Goal: Transaction & Acquisition: Purchase product/service

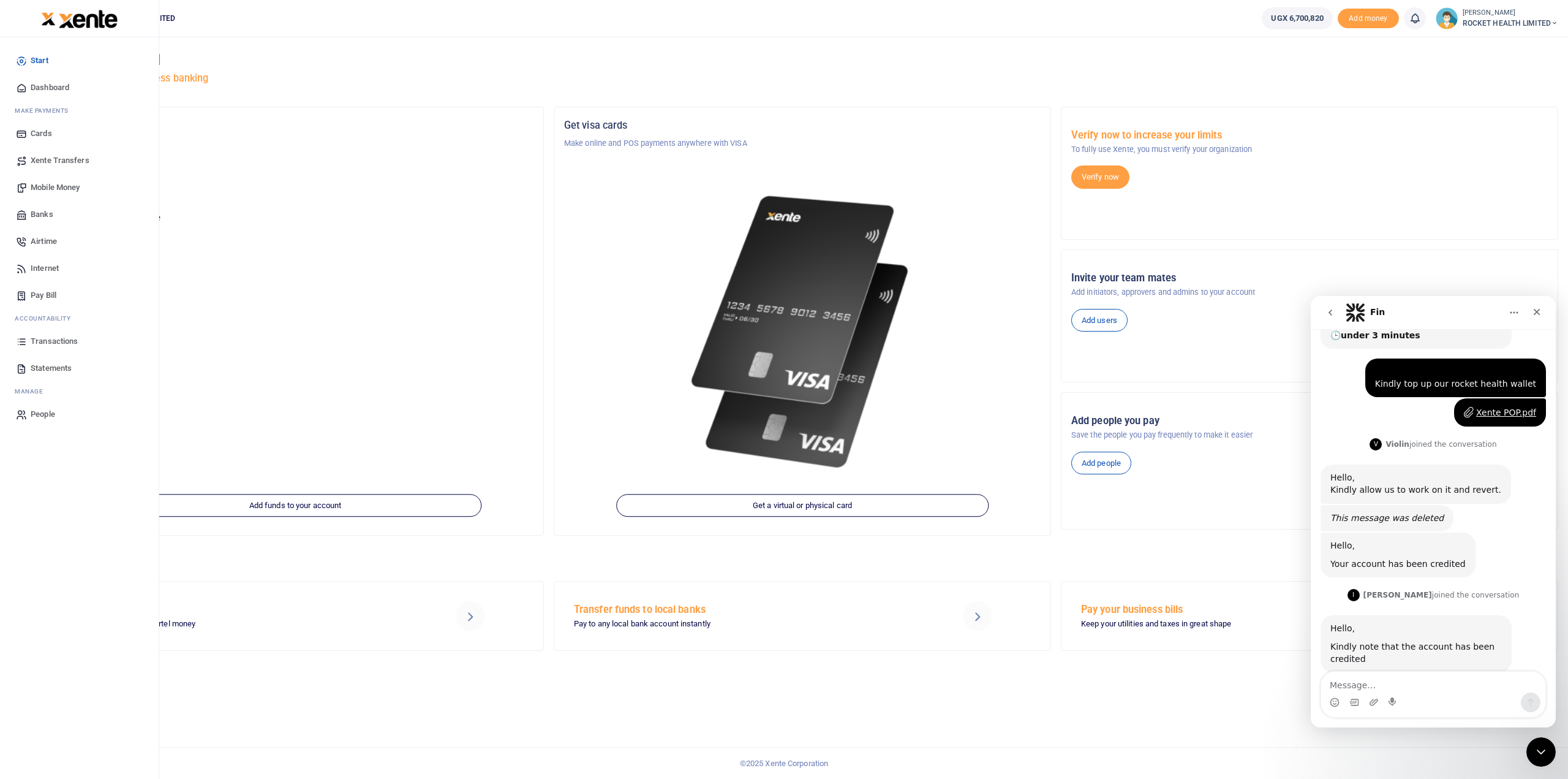
scroll to position [149, 0]
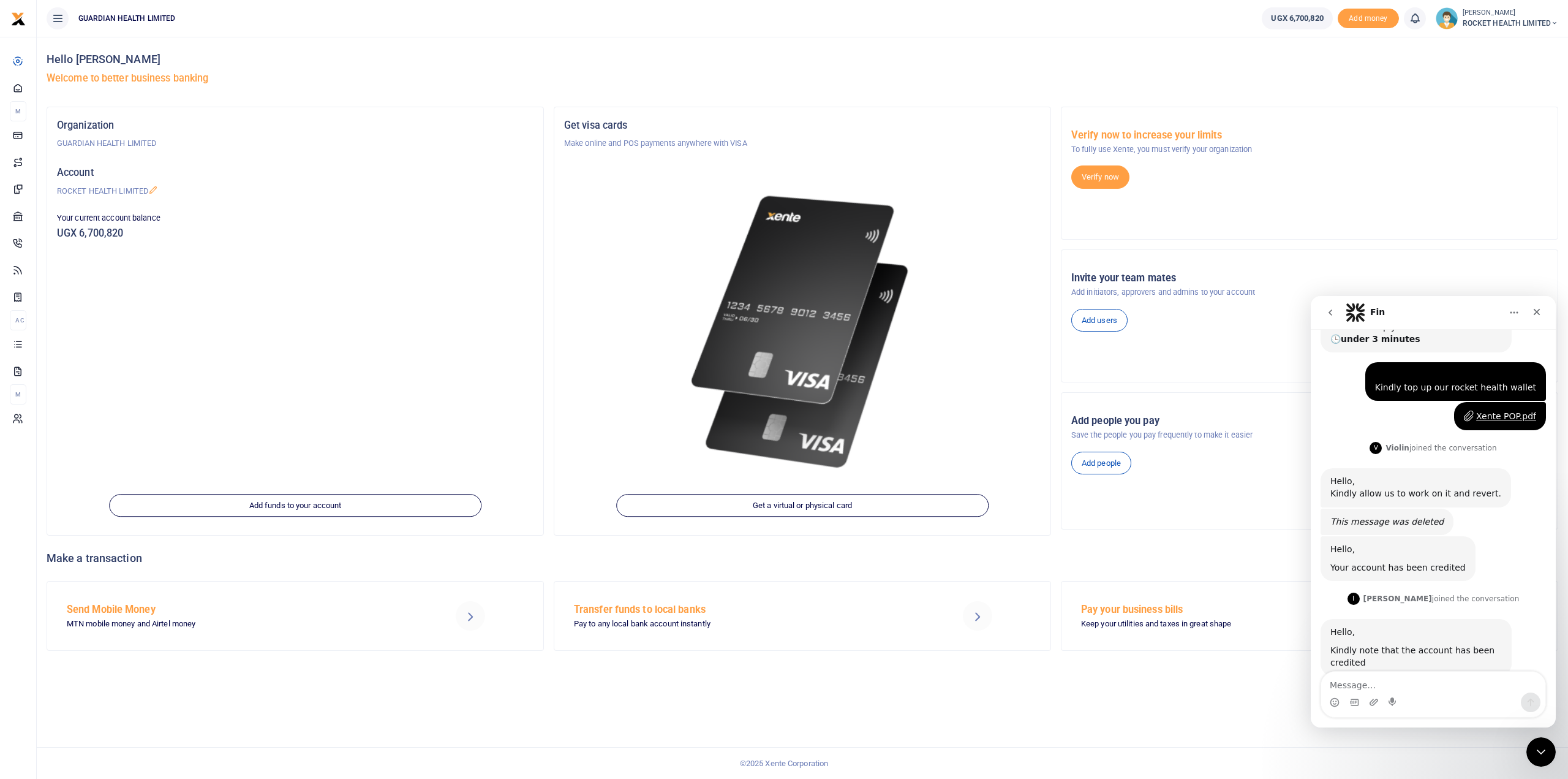
scroll to position [149, 0]
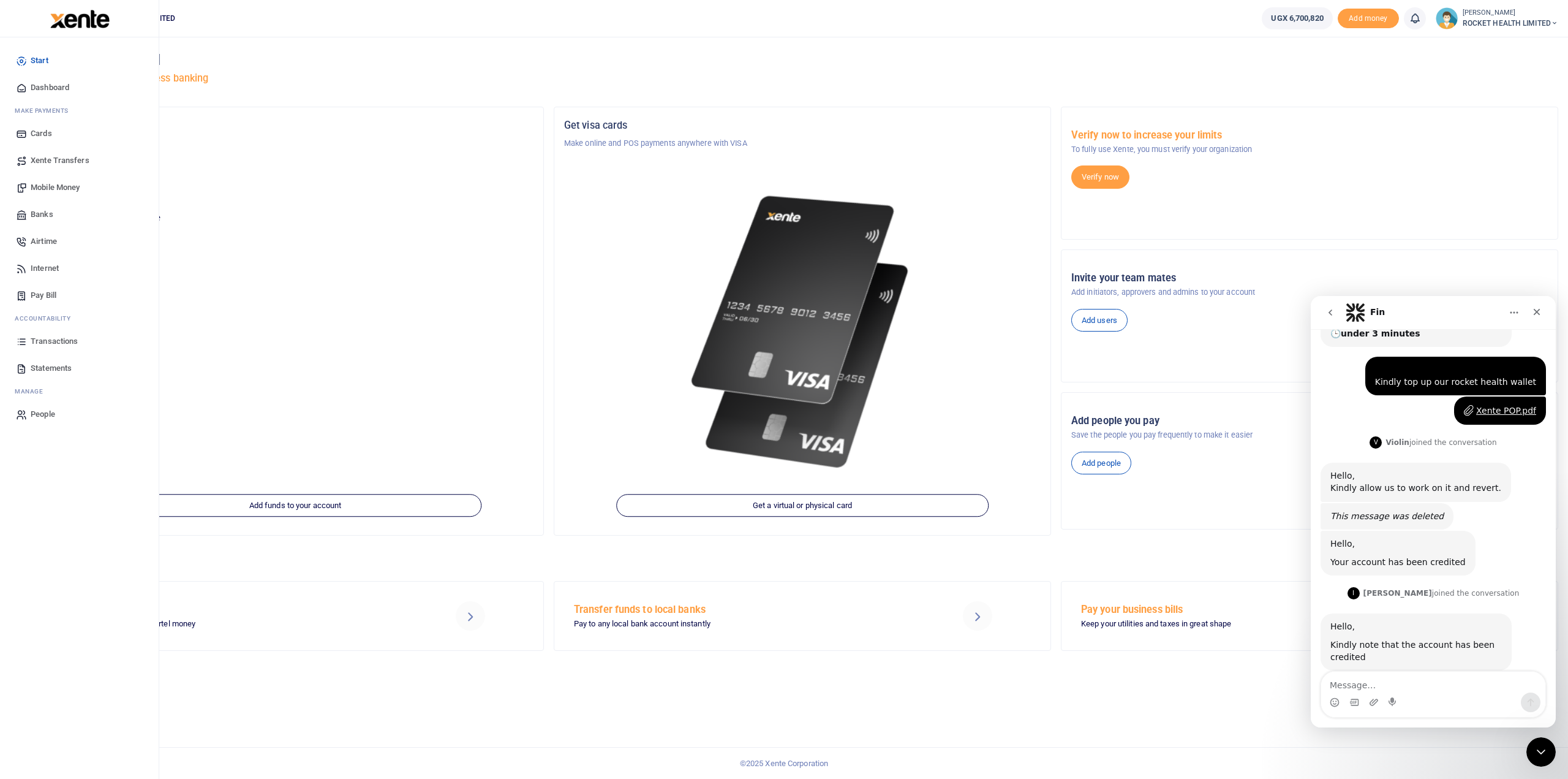
click at [71, 343] on span "Transactions" at bounding box center [54, 341] width 48 height 12
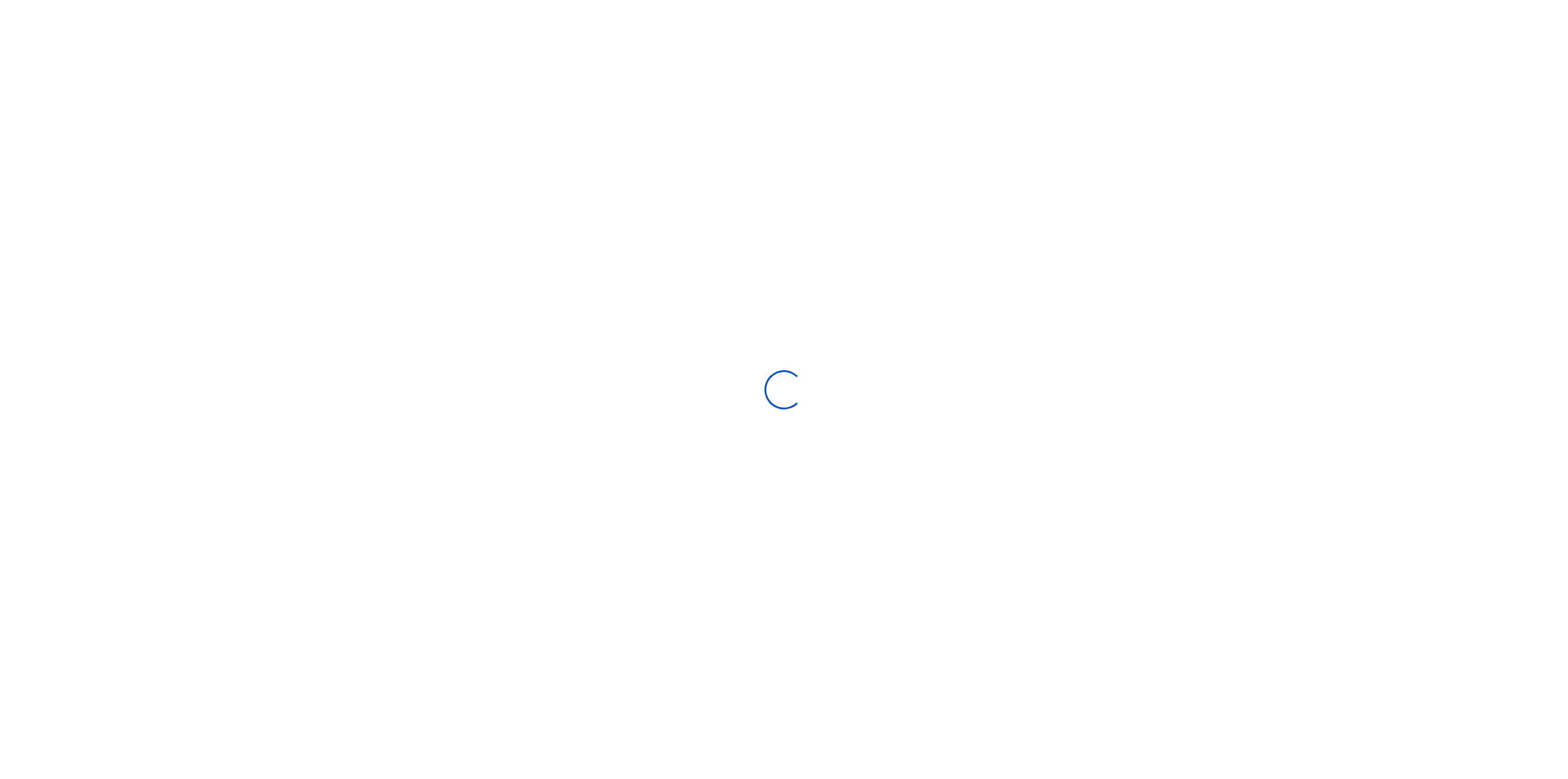
type input "08/13/2025 - 09/11/2025"
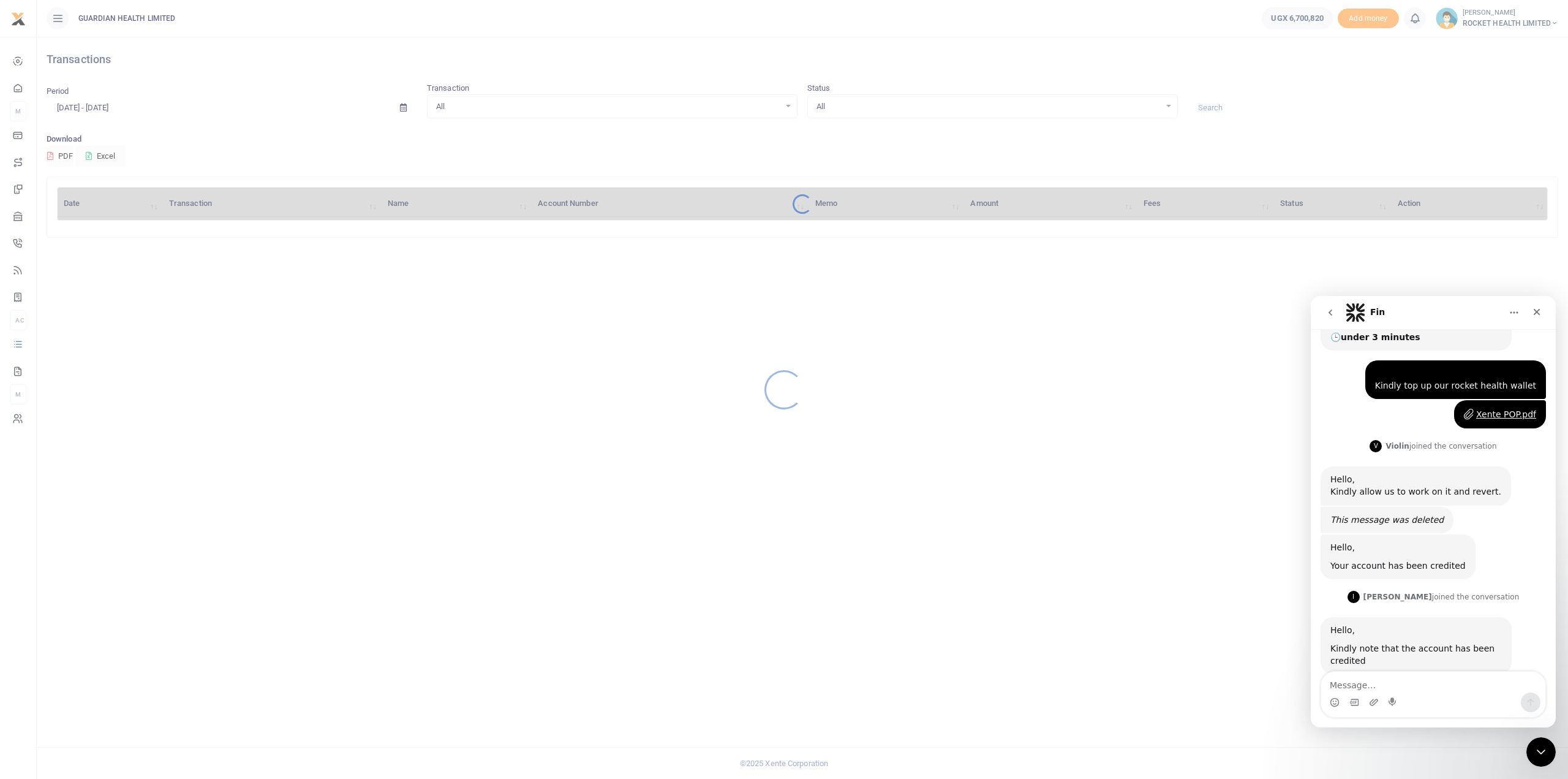
scroll to position [149, 0]
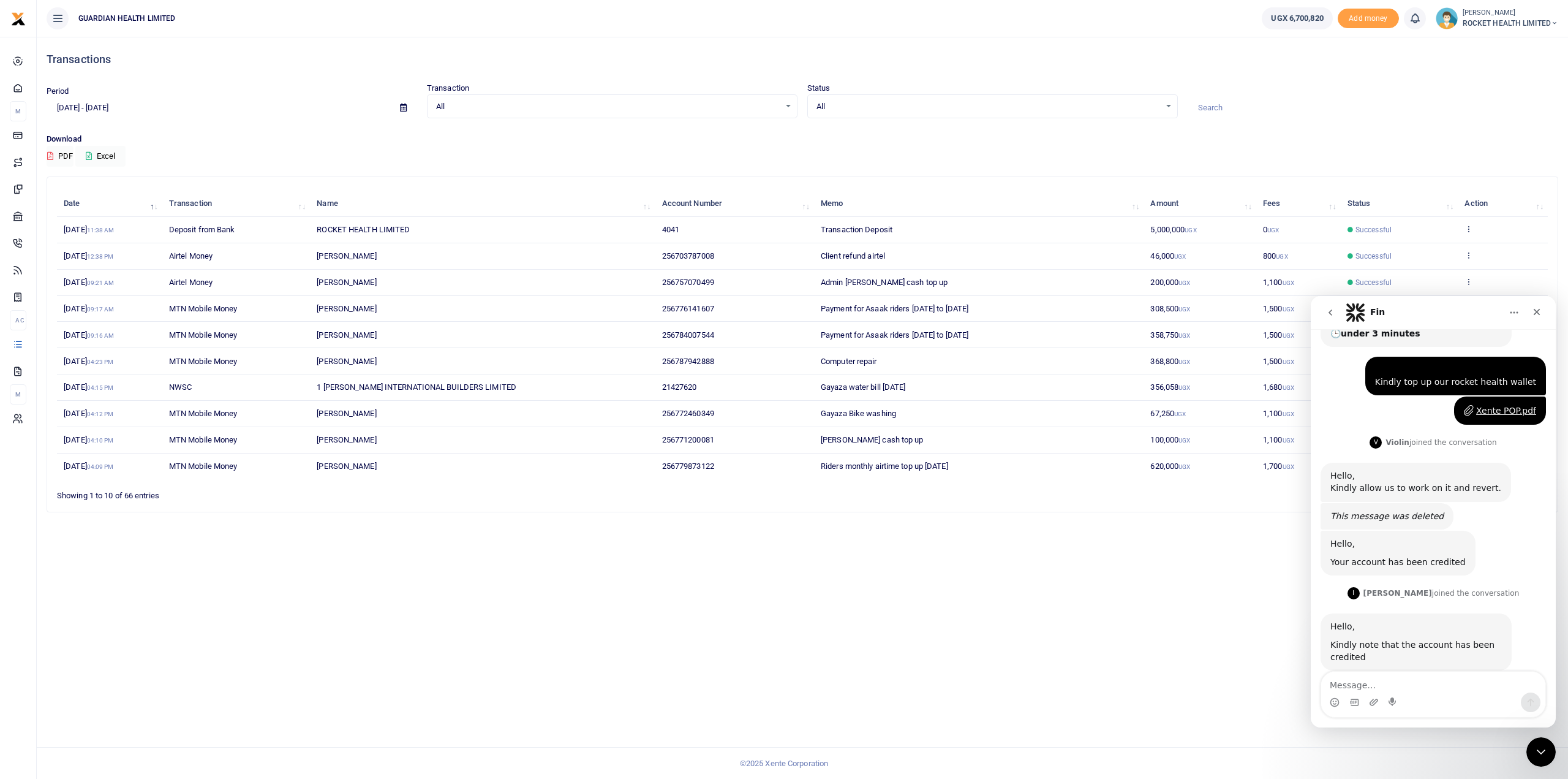
click at [790, 600] on div "Transactions Period 08/13/2025 - 09/11/2025 Transaction All Select an option...…" at bounding box center [802, 407] width 1532 height 742
click at [1543, 315] on div "Close" at bounding box center [1537, 312] width 22 height 22
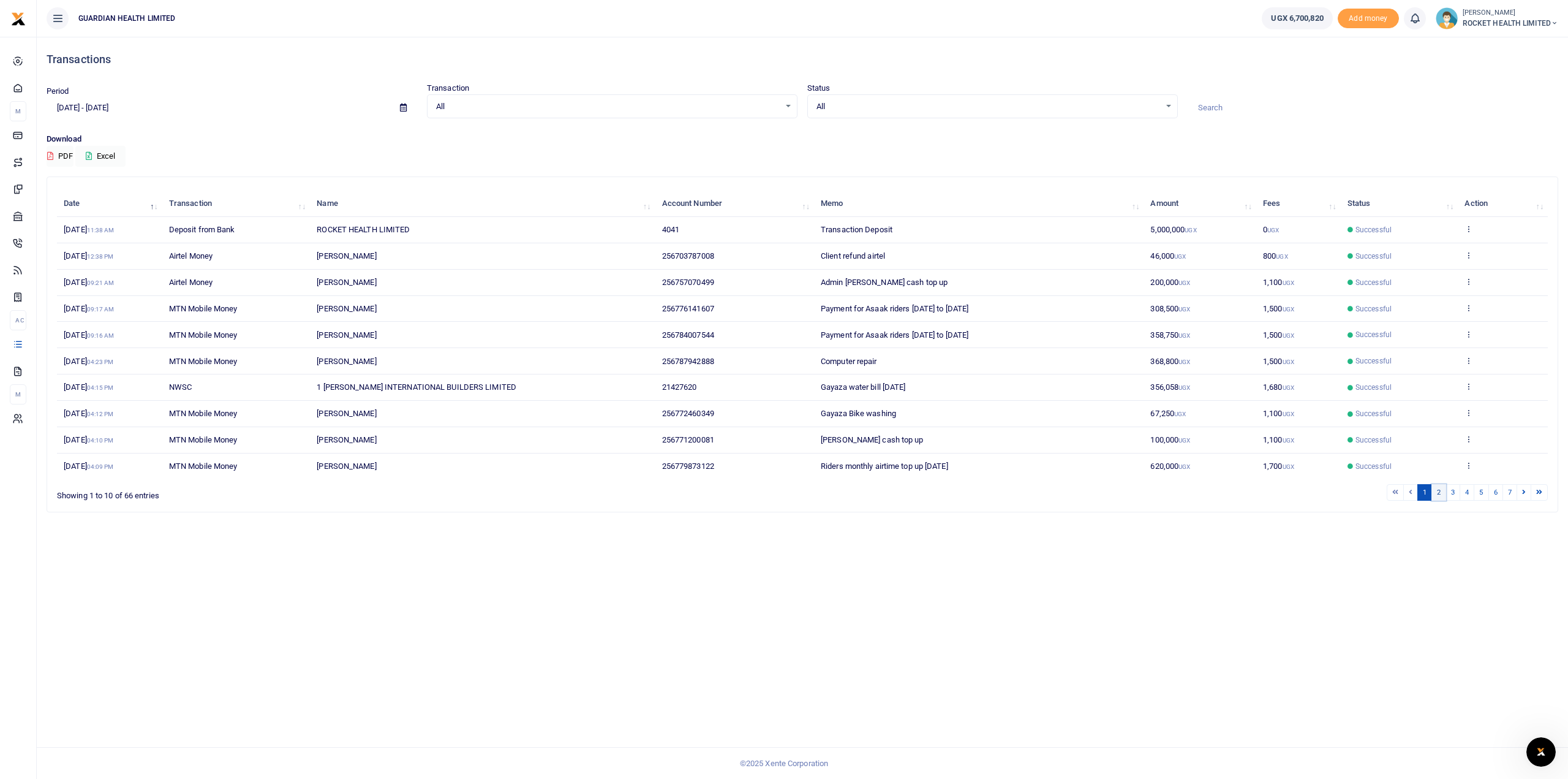
click at [1440, 488] on link "2" at bounding box center [1439, 492] width 15 height 16
click at [1467, 256] on icon at bounding box center [1468, 255] width 8 height 9
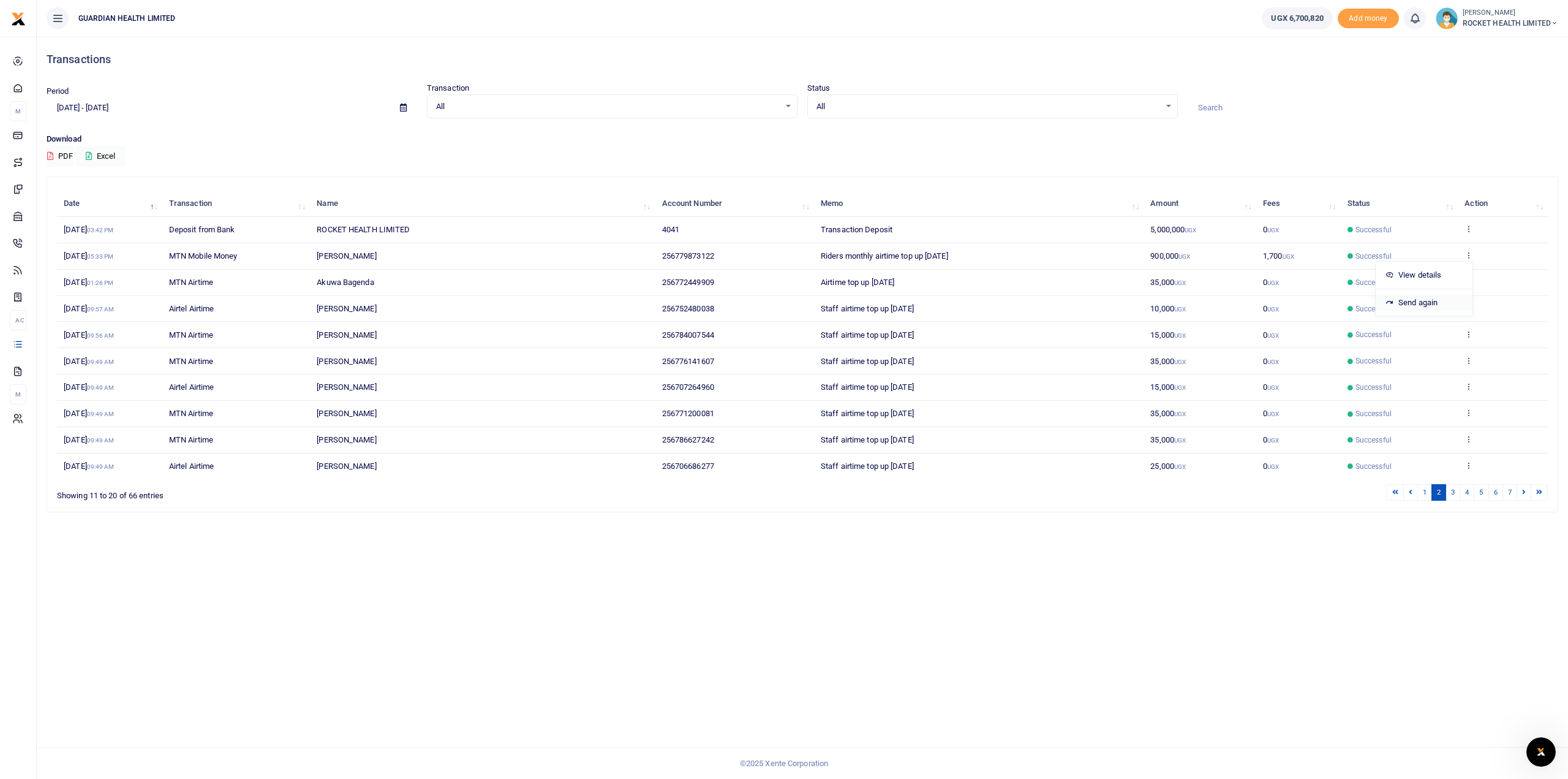
click at [1414, 299] on link "Send again" at bounding box center [1424, 303] width 97 height 17
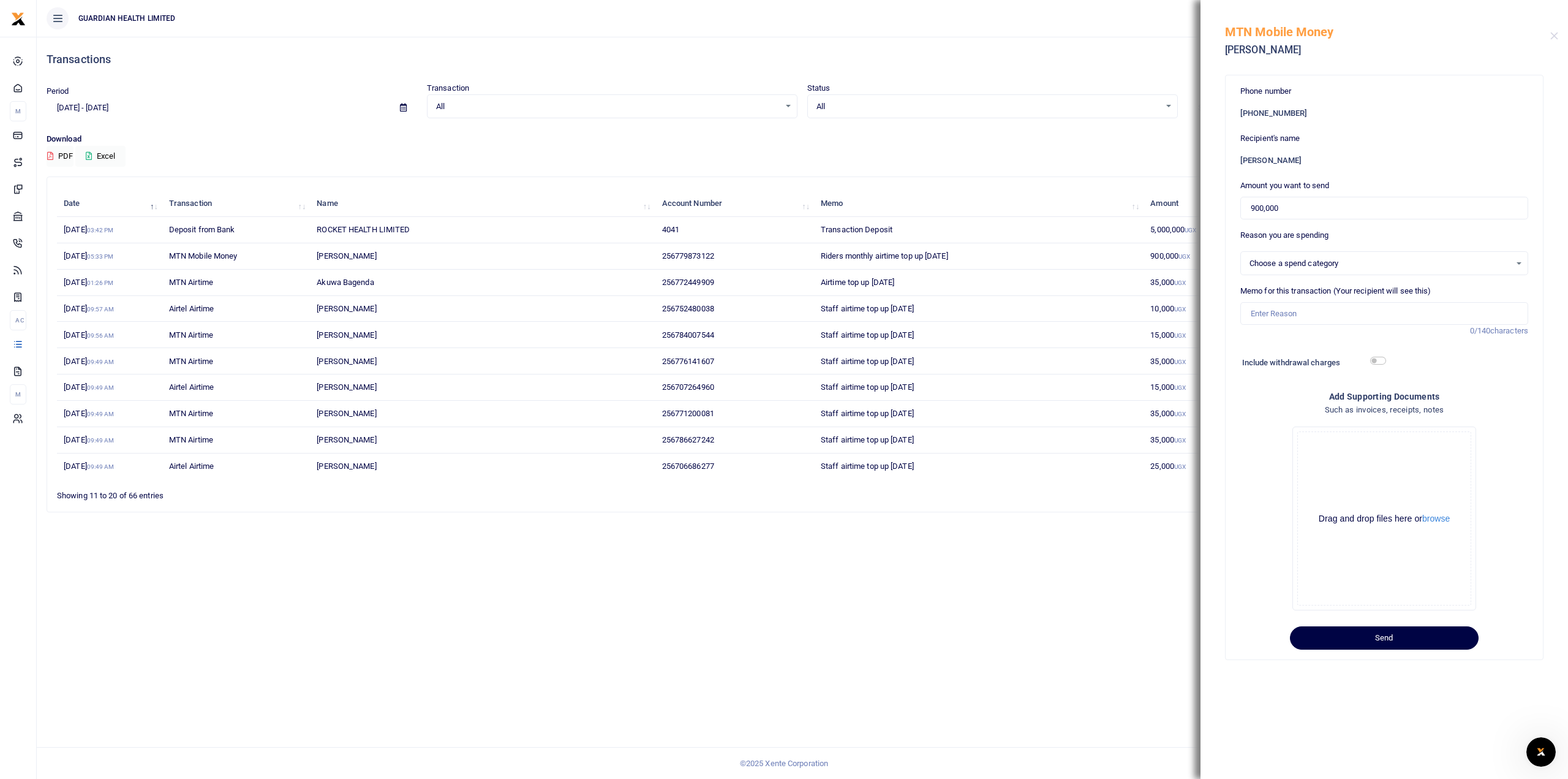
select select "5406"
click at [1287, 206] on input "900,000" at bounding box center [1385, 208] width 288 height 23
drag, startPoint x: 1287, startPoint y: 206, endPoint x: 1213, endPoint y: 206, distance: 74.0
click at [1213, 206] on div "Phone number +256 779873122 Recipient's name Dan Ddibya Amount you want to send…" at bounding box center [1385, 380] width 368 height 623
type input "100,000"
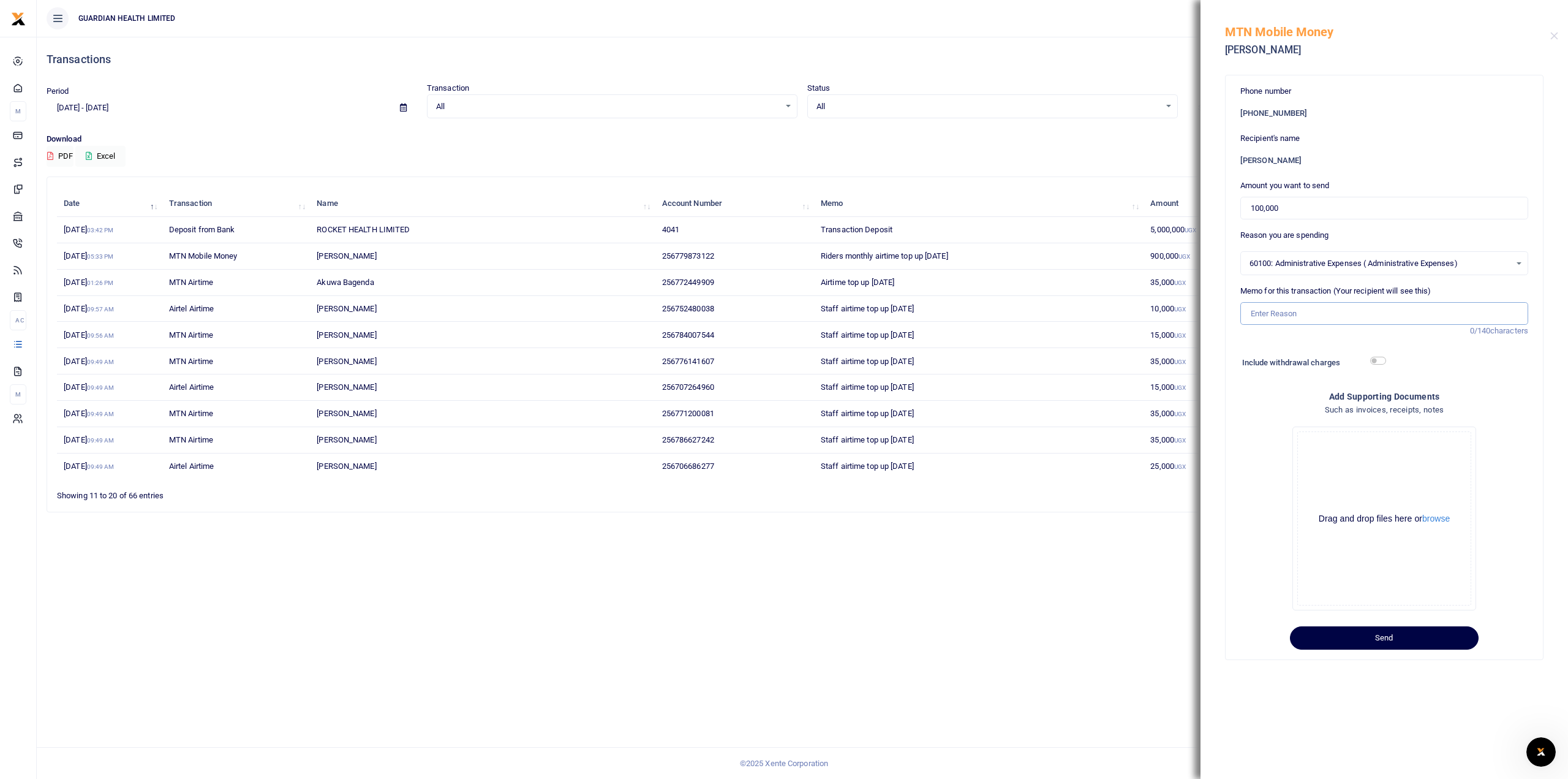
click at [1273, 310] on input "Memo for this transaction (Your recipient will see this)" at bounding box center [1385, 313] width 288 height 23
type input "Bio Haz medical waste August 2025"
click at [1388, 631] on button "Send" at bounding box center [1385, 638] width 189 height 23
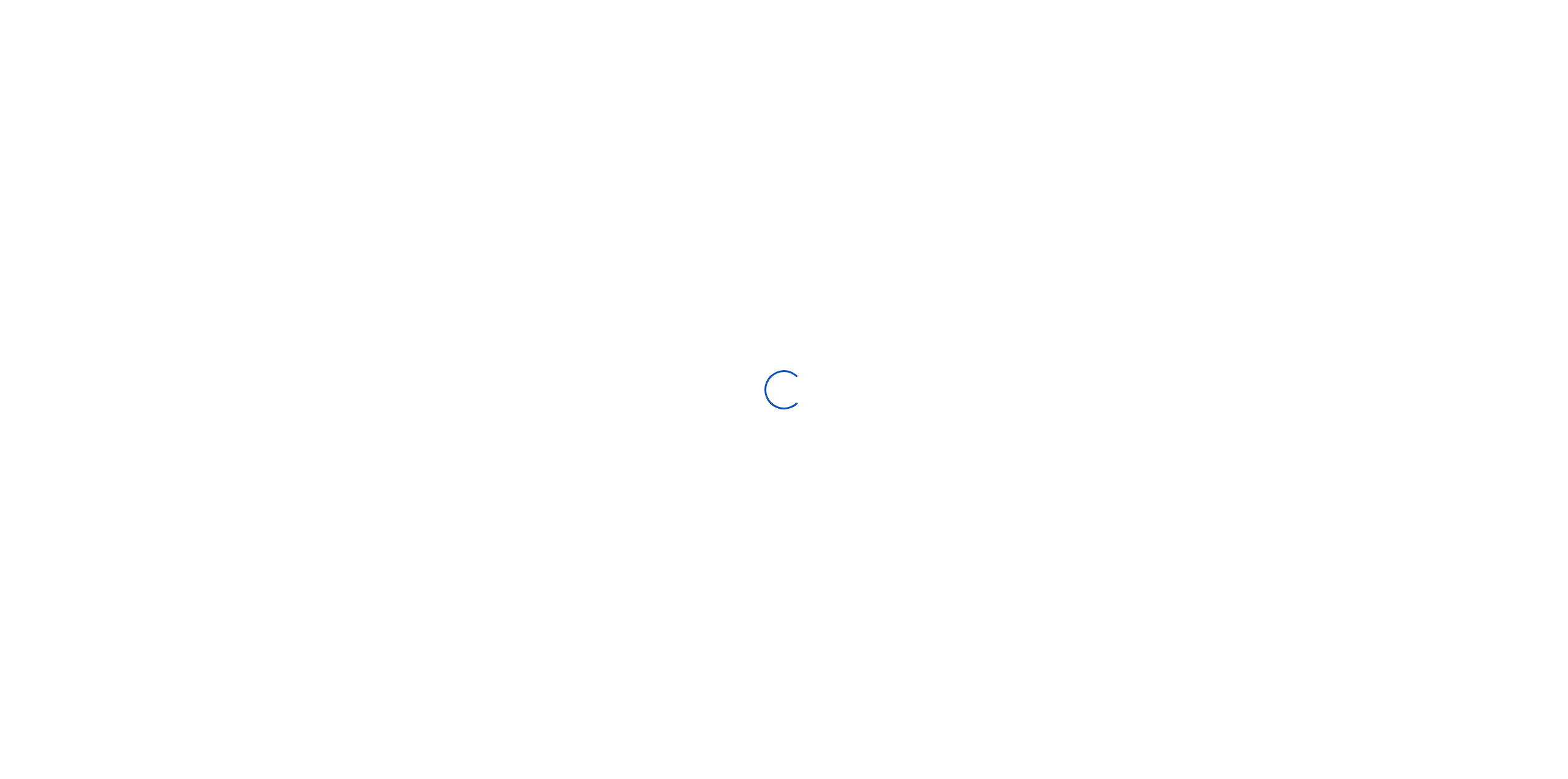
select select
type input "08/13/2025 - 09/11/2025"
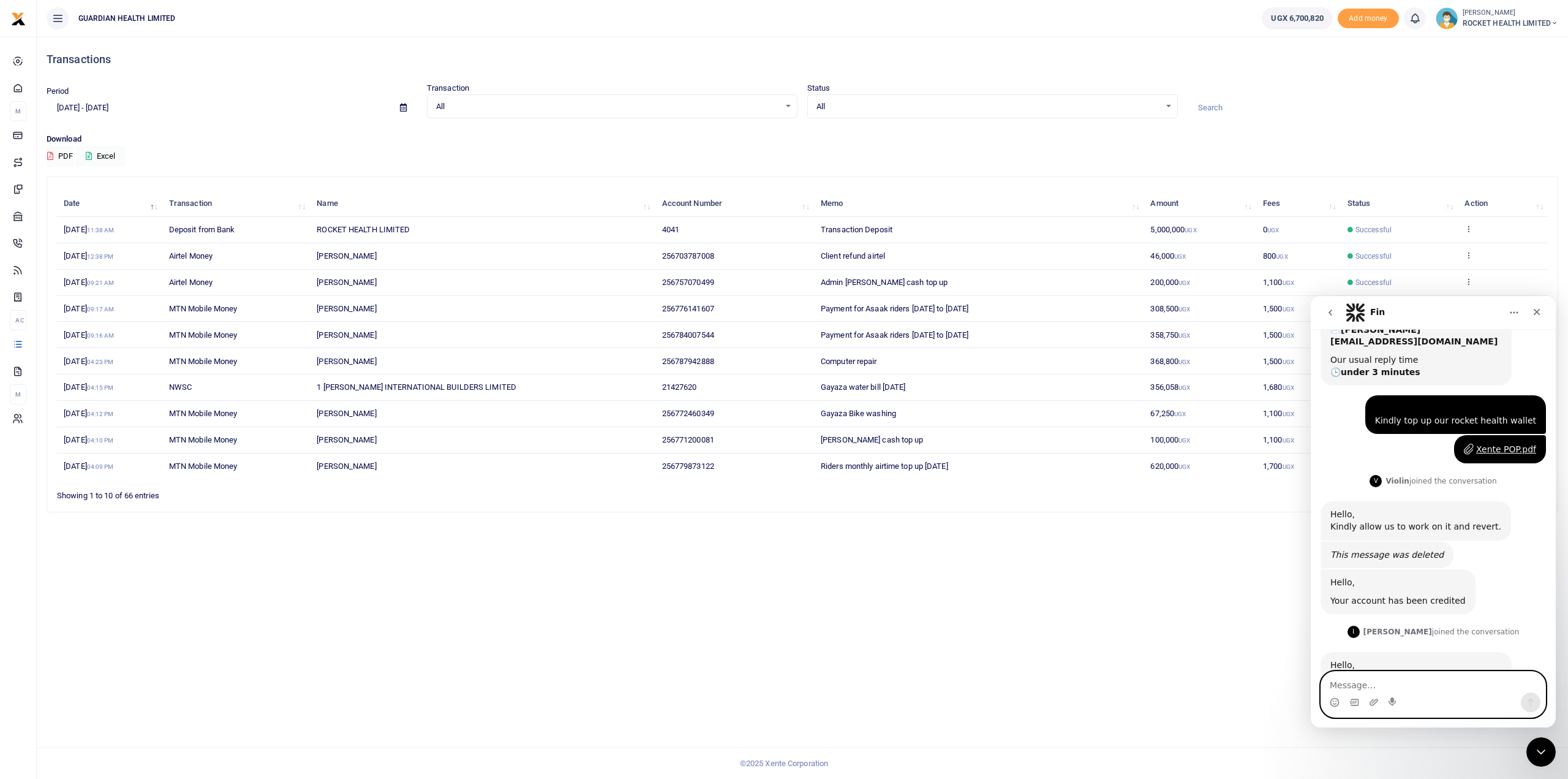
scroll to position [149, 0]
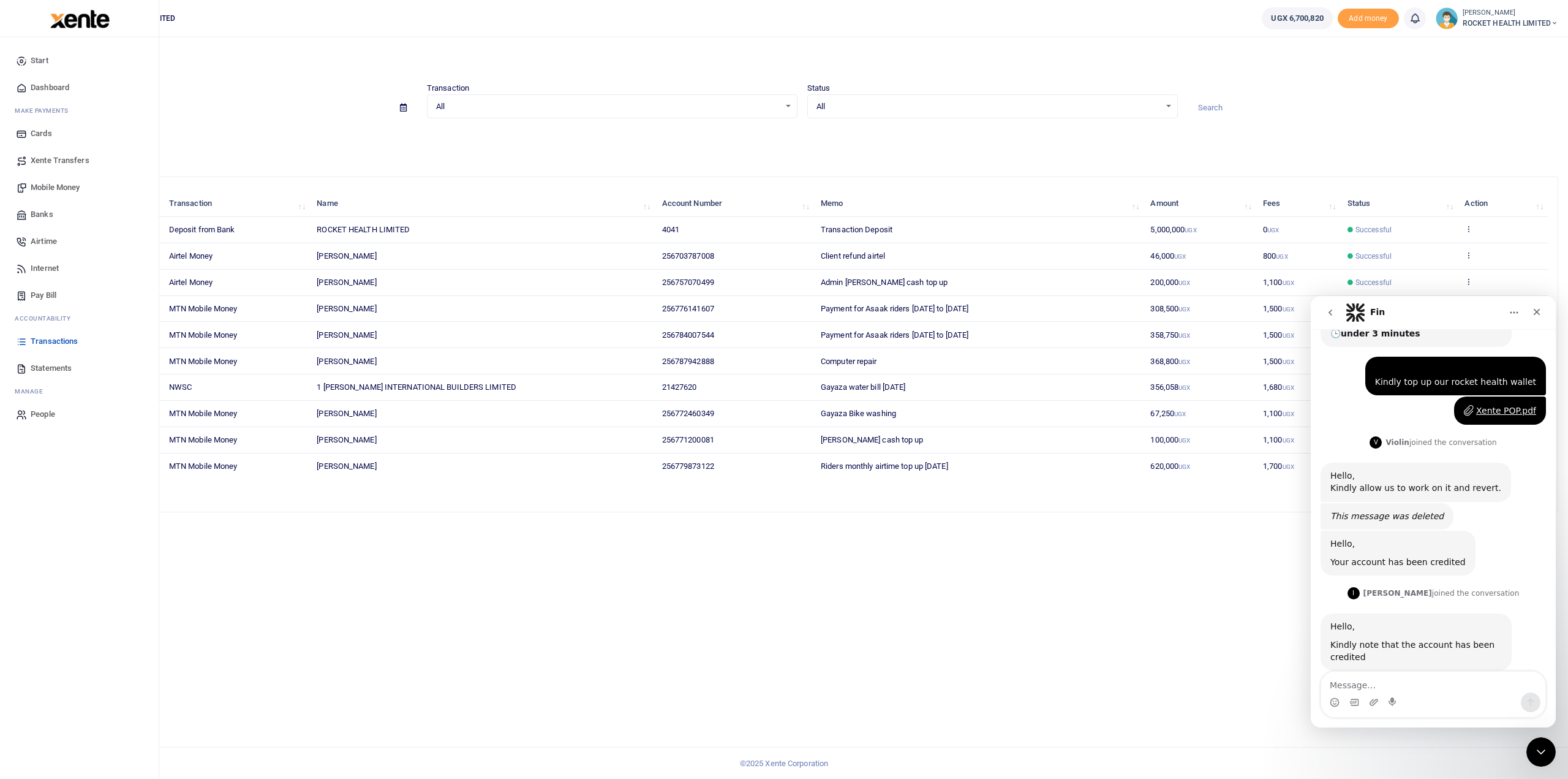
click at [70, 157] on span "Xente Transfers" at bounding box center [60, 160] width 59 height 12
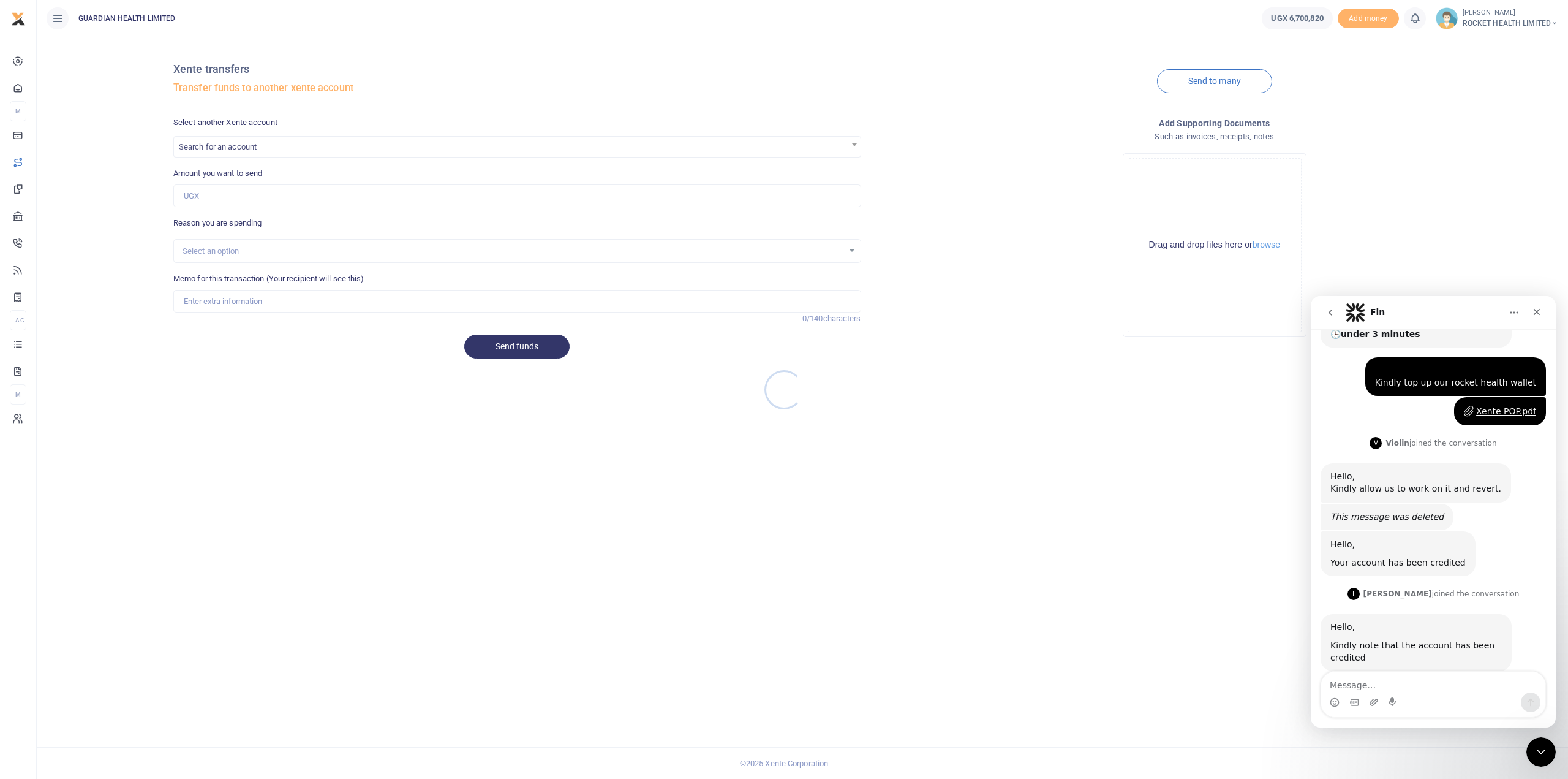
scroll to position [149, 0]
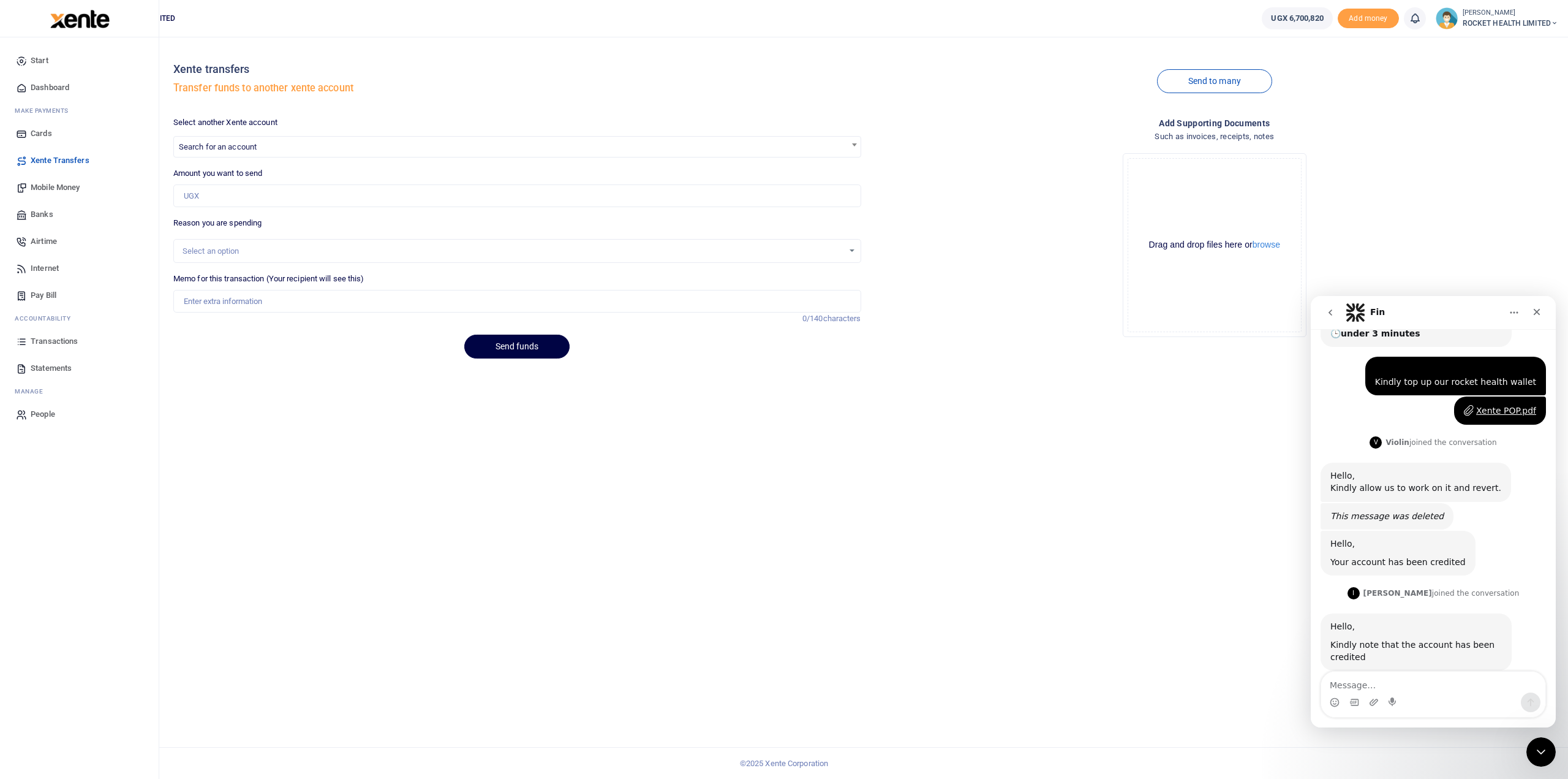
click at [68, 188] on span "Mobile Money" at bounding box center [55, 188] width 49 height 12
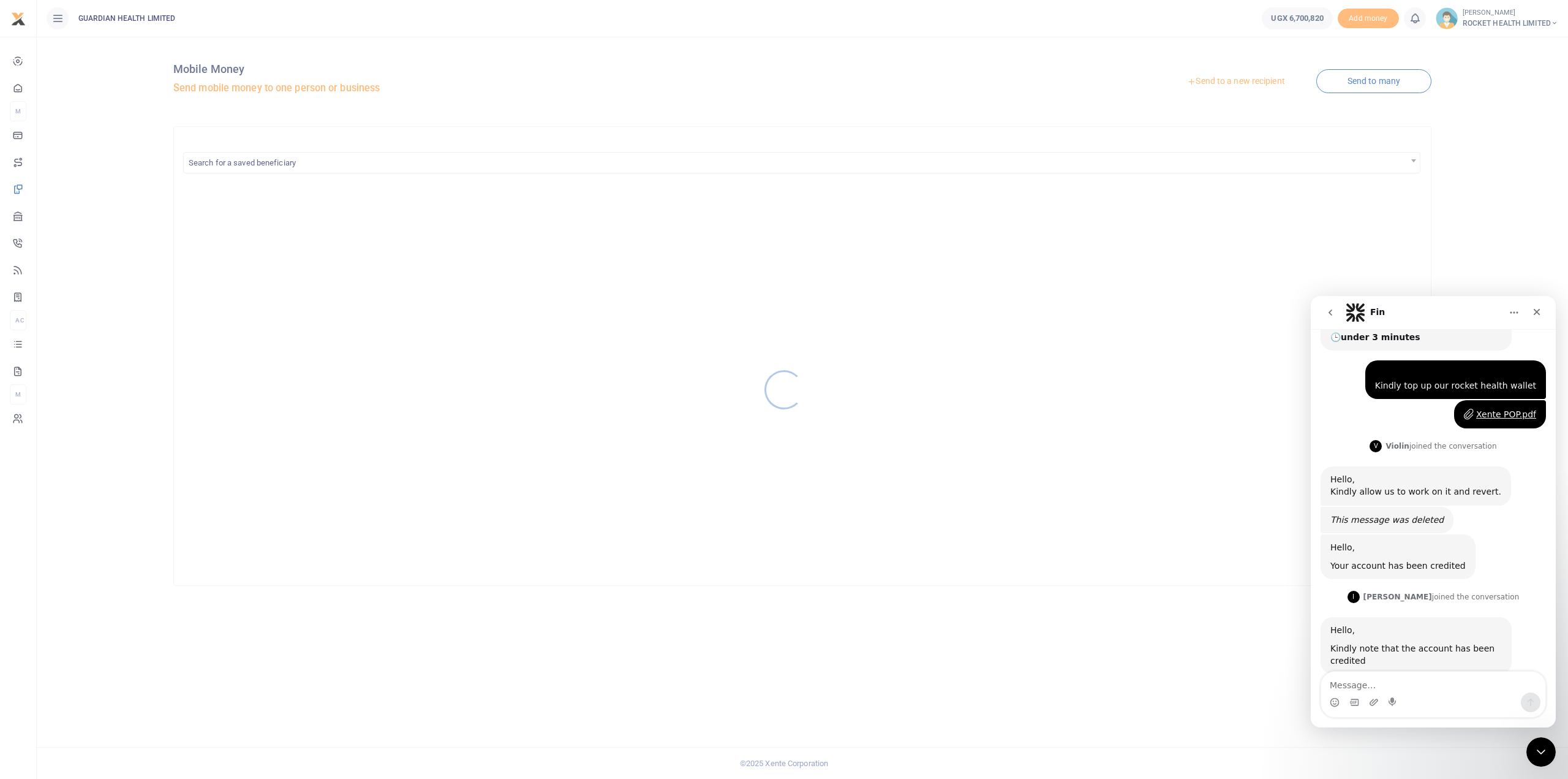
scroll to position [149, 0]
click at [1252, 79] on link "Send to a new recipient" at bounding box center [1236, 80] width 160 height 22
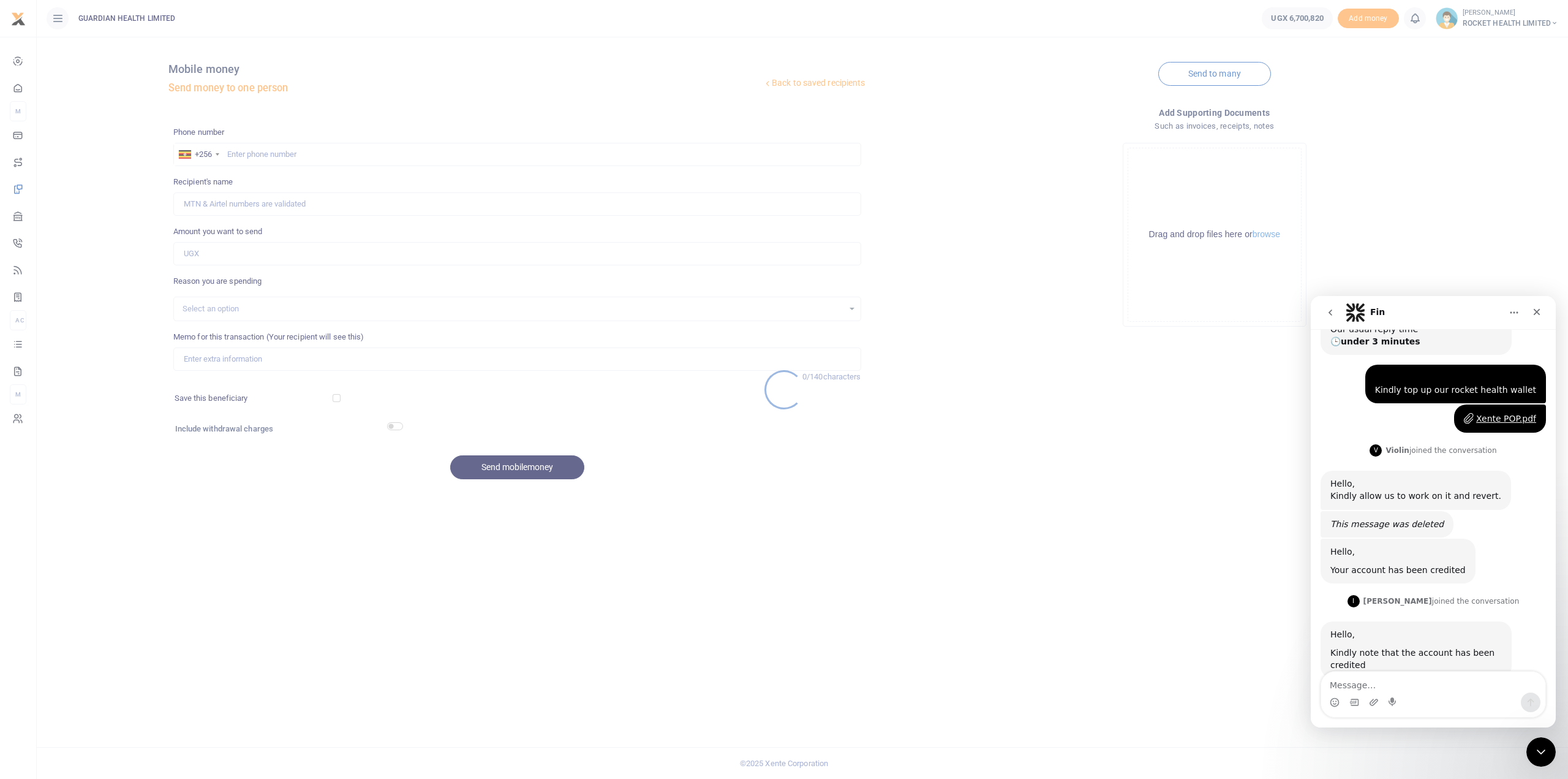
scroll to position [149, 0]
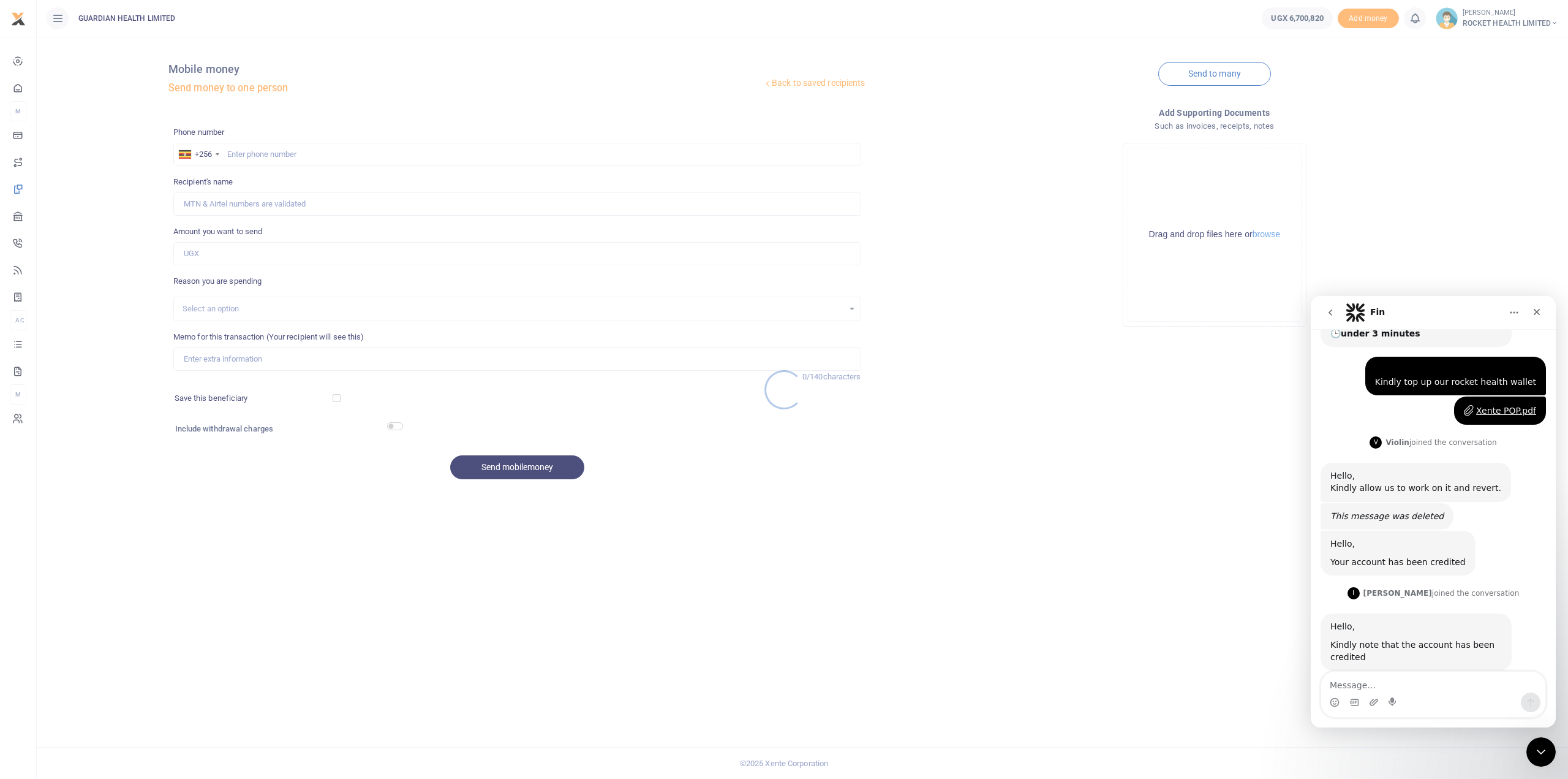
click at [238, 150] on div at bounding box center [784, 390] width 1568 height 779
click at [237, 154] on input "text" at bounding box center [517, 154] width 688 height 23
paste input "256703568955.00"
click at [241, 158] on input "256703568955" at bounding box center [517, 154] width 688 height 23
type input "703568955"
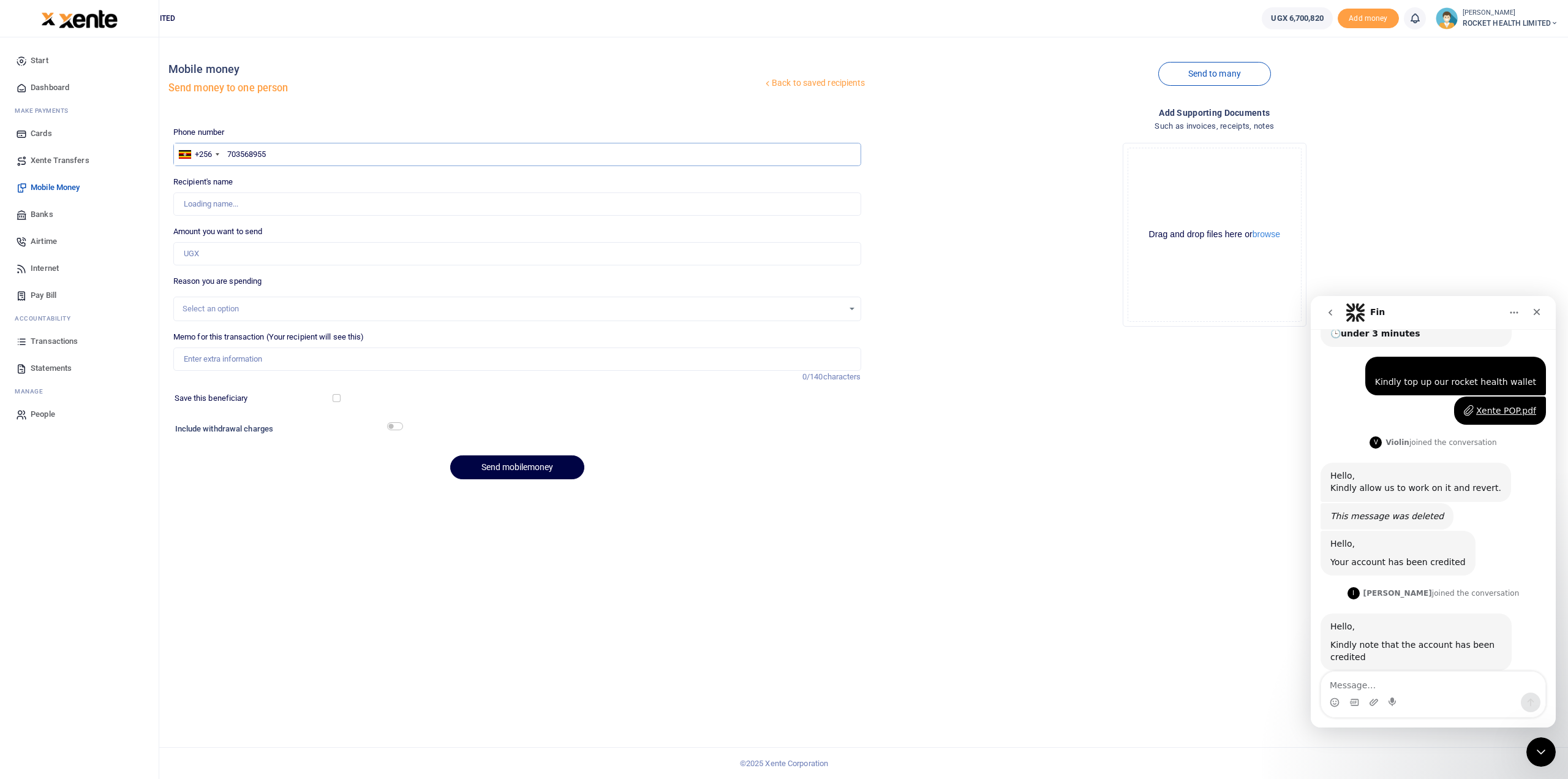
type input "Partrick Sserwada"
type input "703568955"
click at [235, 253] on input "Amount you want to send" at bounding box center [517, 254] width 688 height 23
paste input "615,000"
type input "615,000"
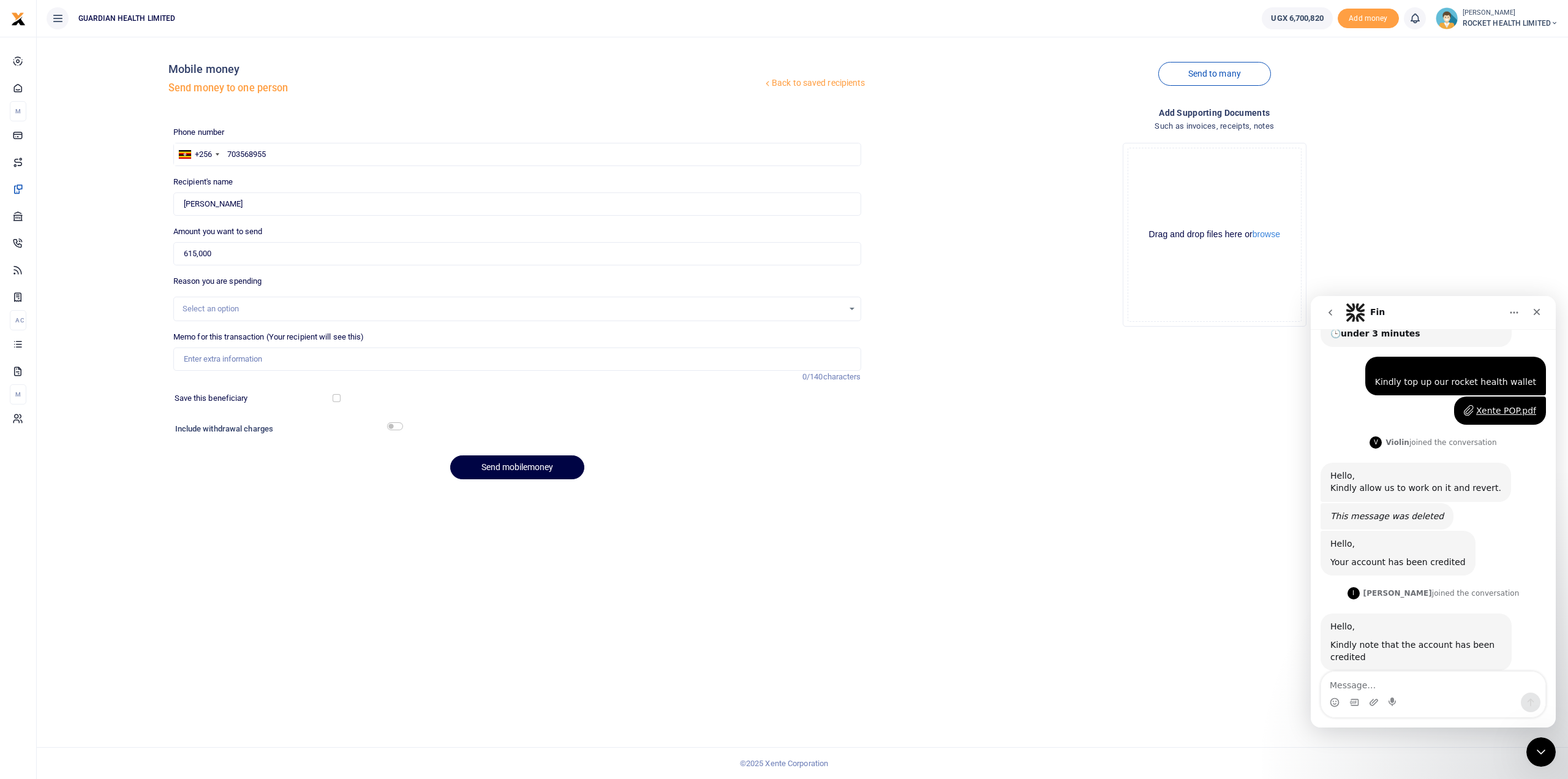
click at [211, 312] on div "Select an option" at bounding box center [513, 309] width 661 height 12
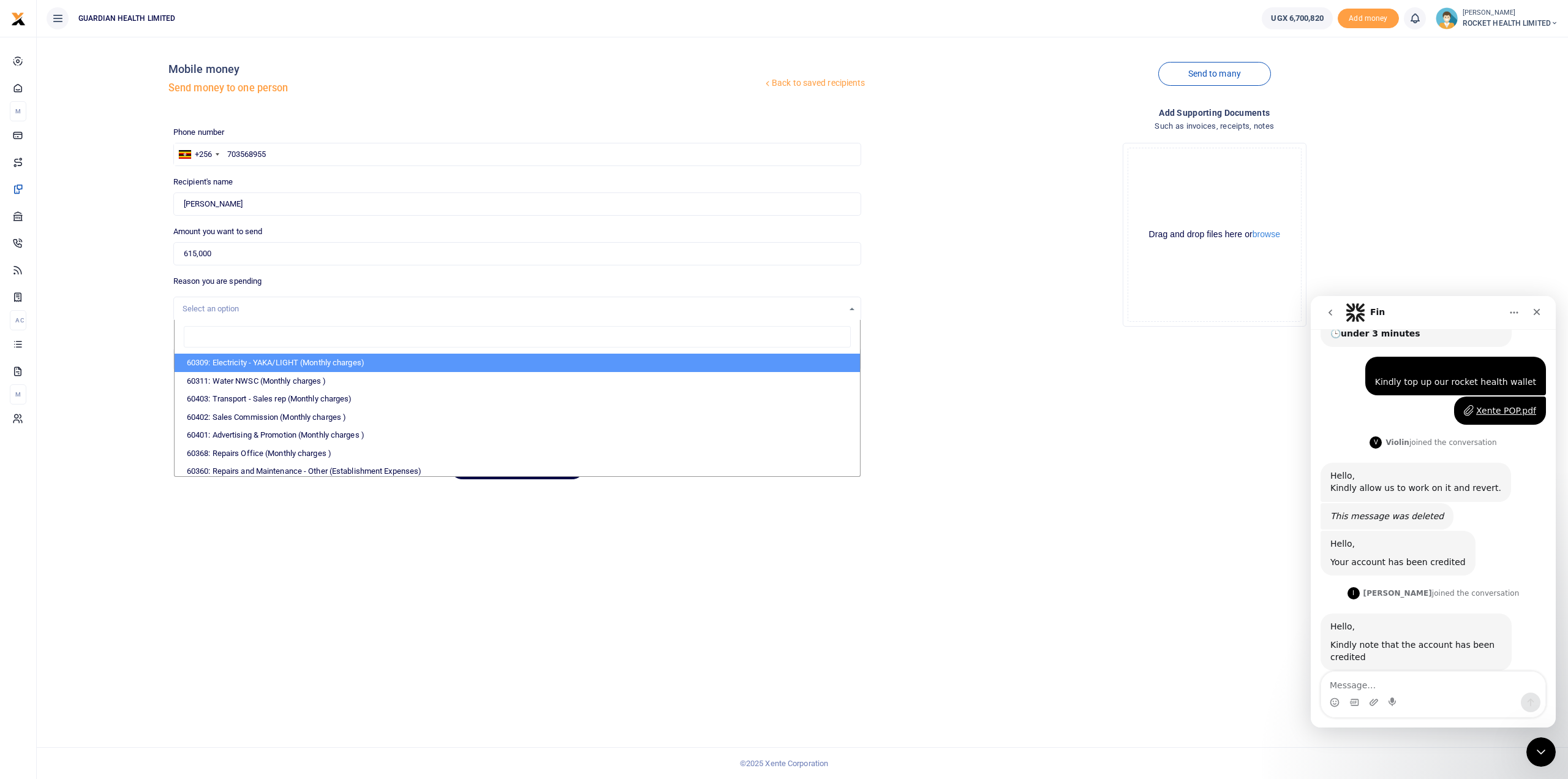
click at [209, 335] on input "search" at bounding box center [517, 337] width 667 height 22
type input "admin"
select select "5406"
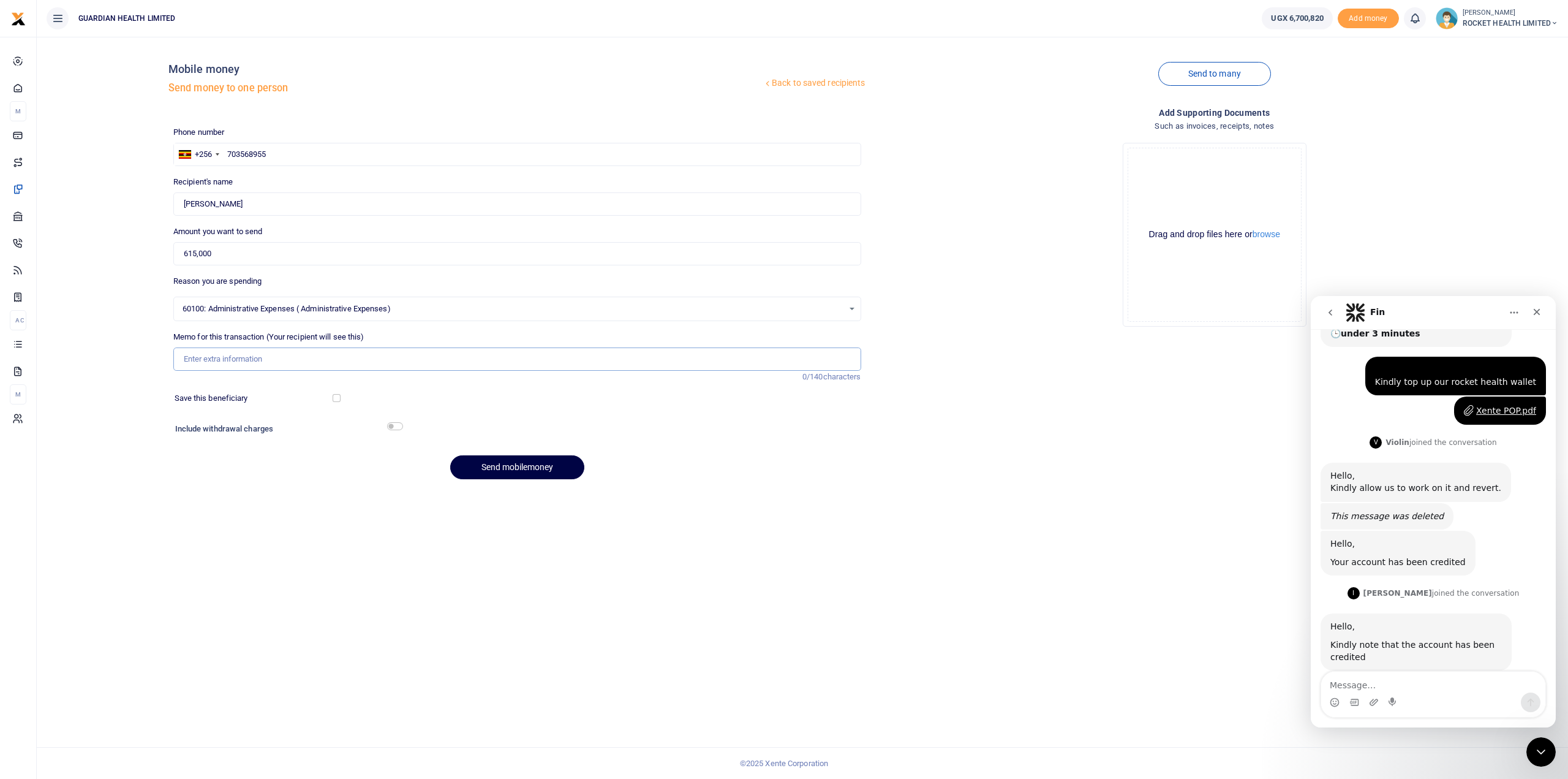
click at [228, 364] on input "Memo for this transaction (Your recipient will see this)" at bounding box center [517, 358] width 688 height 23
type input "CVV laundry services August 2025"
click at [397, 427] on input "checkbox" at bounding box center [395, 426] width 16 height 8
checkbox input "true"
click at [528, 499] on button "Send mobilemoney" at bounding box center [517, 501] width 134 height 24
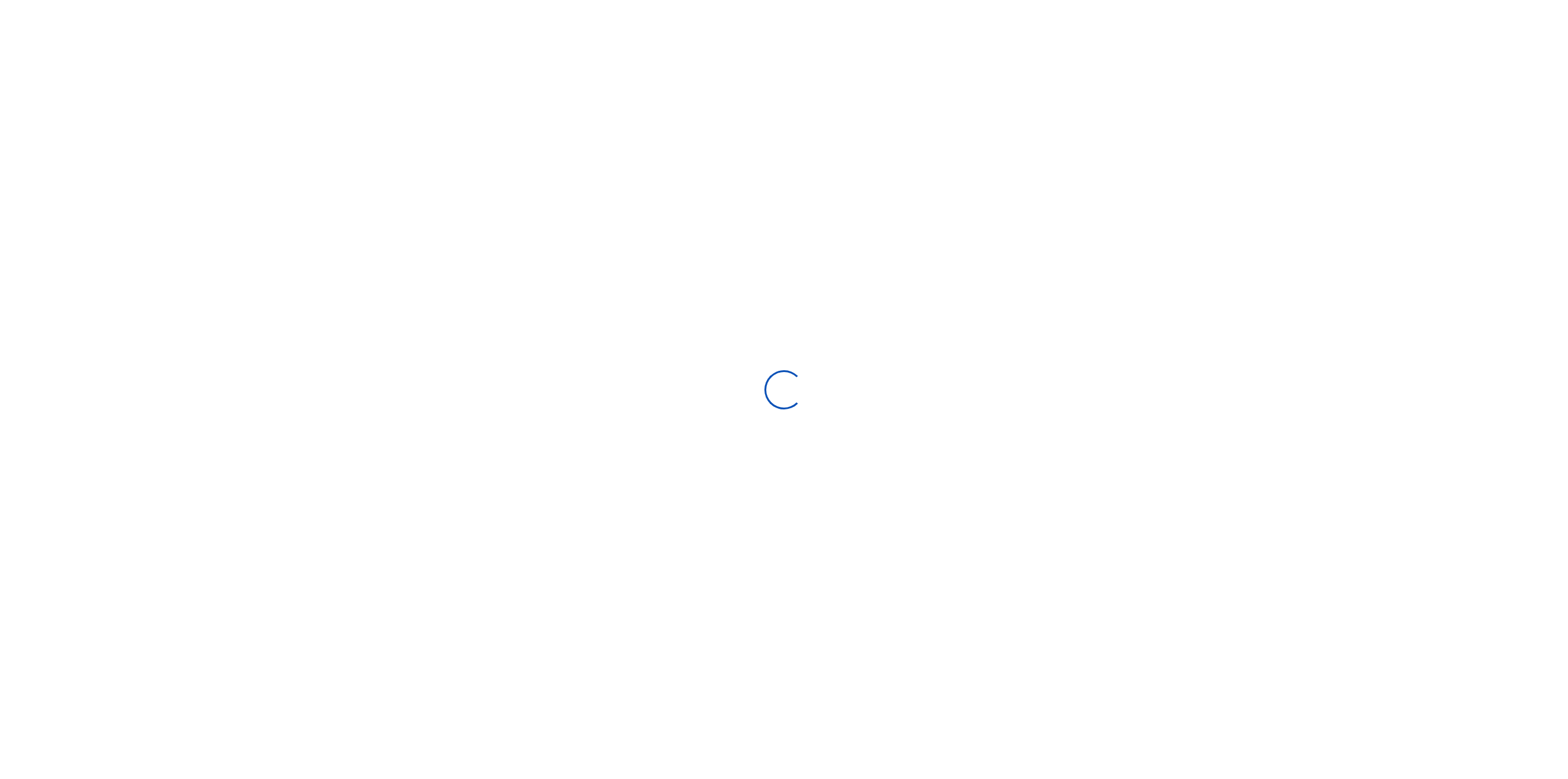
select select
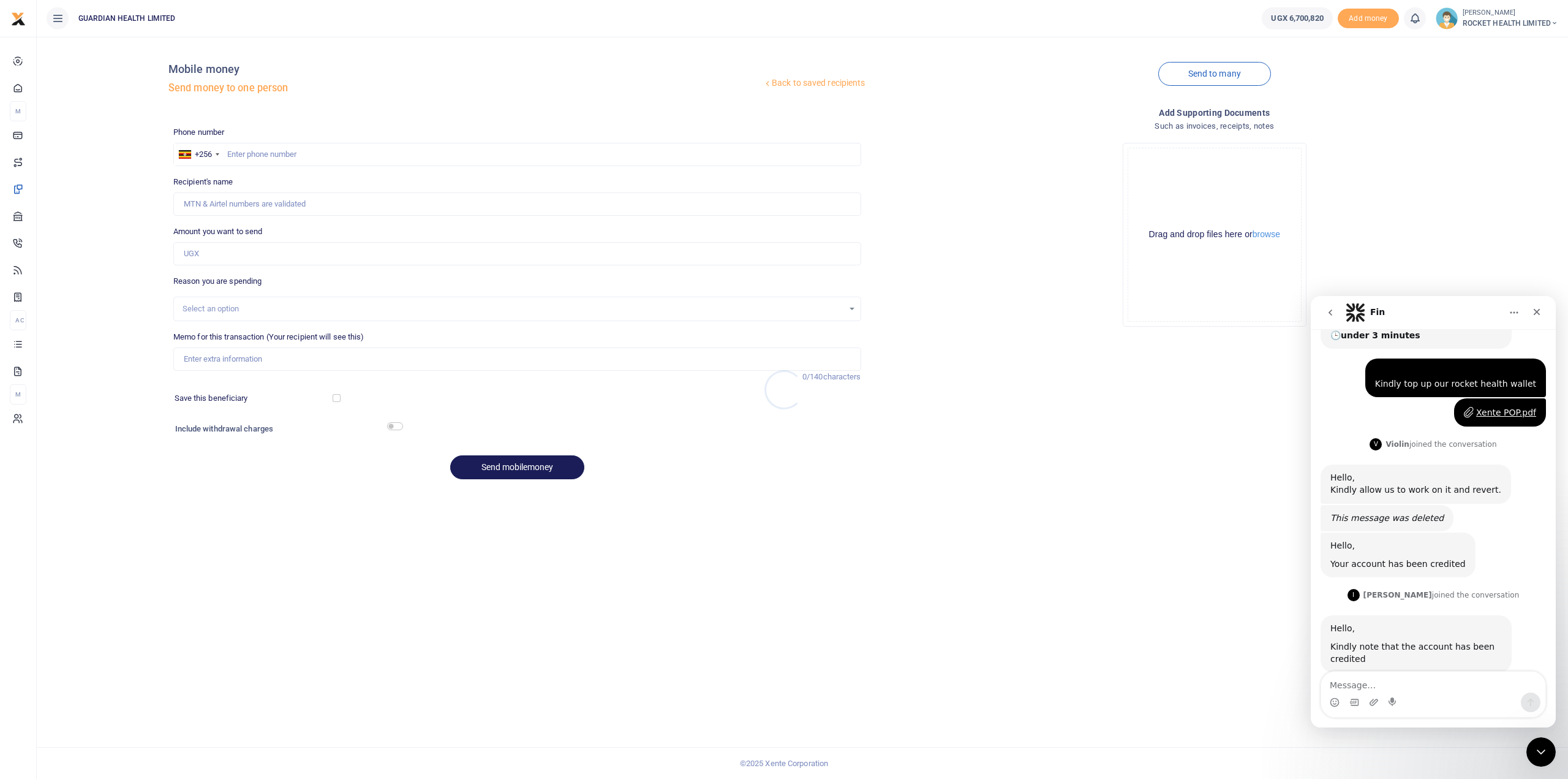
scroll to position [149, 0]
drag, startPoint x: 257, startPoint y: 151, endPoint x: 257, endPoint y: 145, distance: 6.0
click at [257, 151] on input "text" at bounding box center [517, 154] width 688 height 23
type input "779776361"
type input "[PERSON_NAME]"
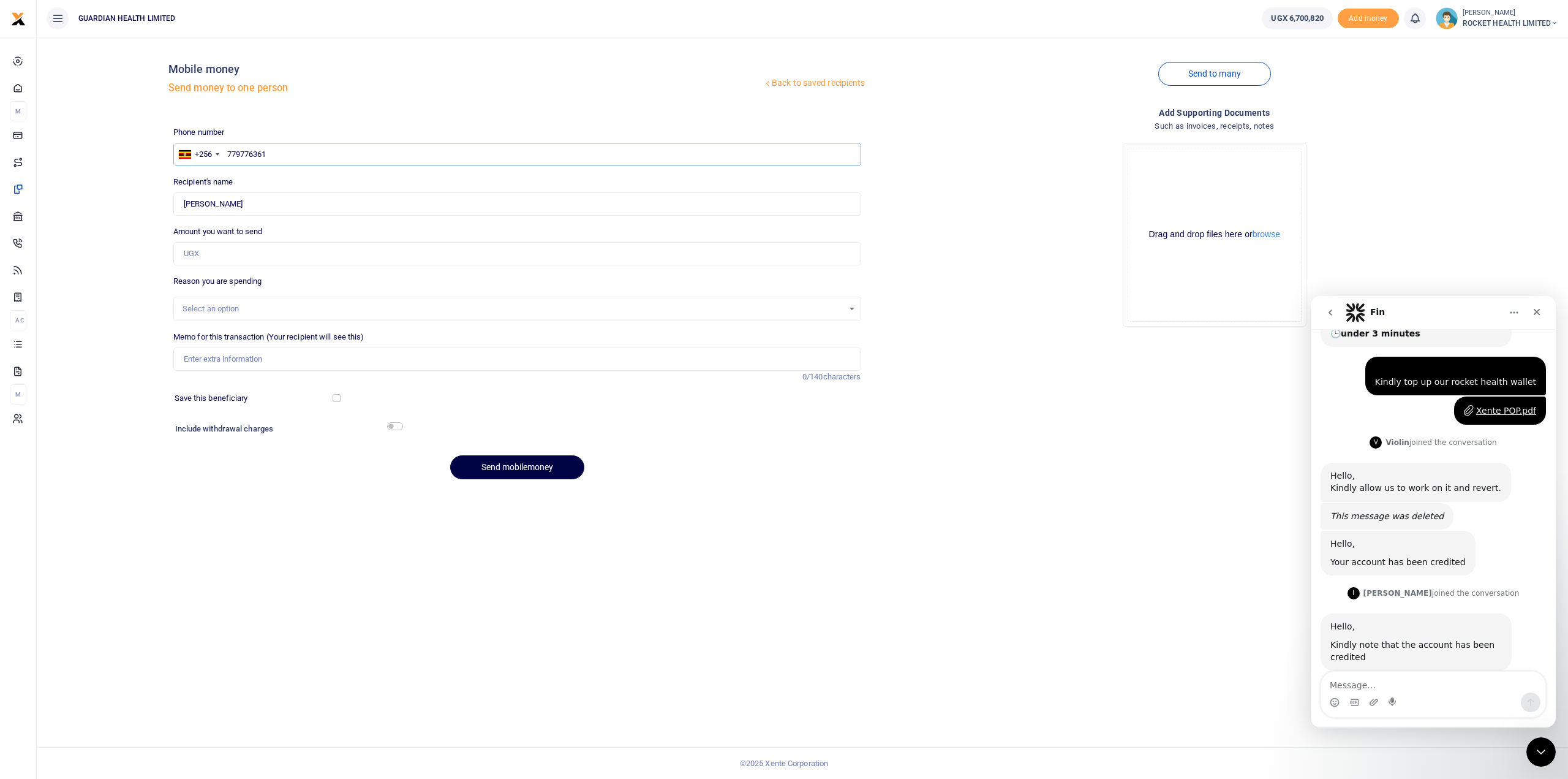
type input "779776361"
click at [218, 261] on input "Amount you want to send" at bounding box center [517, 254] width 688 height 23
type input "890,000"
click at [241, 305] on div "Select an option" at bounding box center [513, 309] width 661 height 12
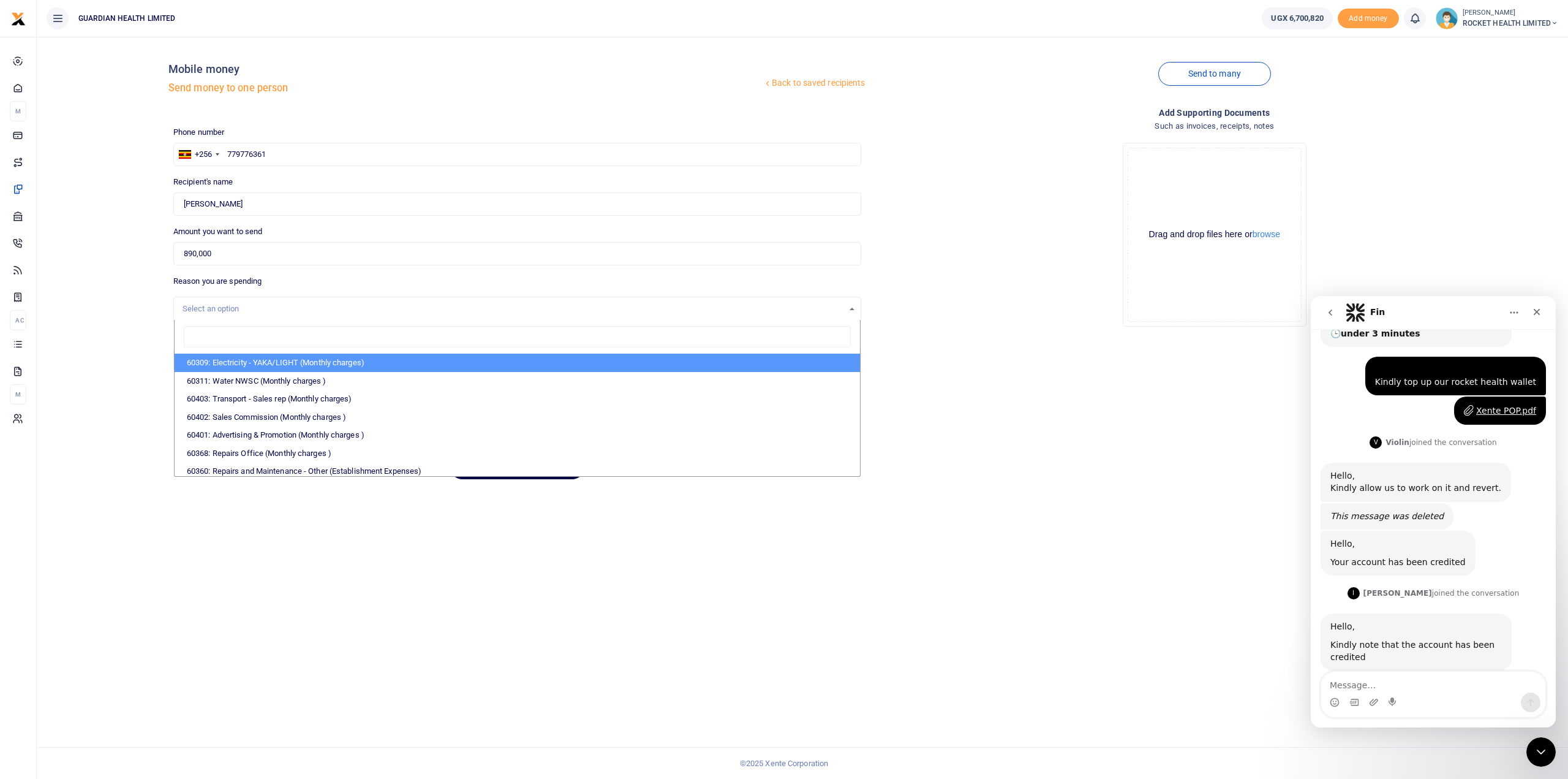
click at [228, 341] on input "search" at bounding box center [517, 337] width 667 height 22
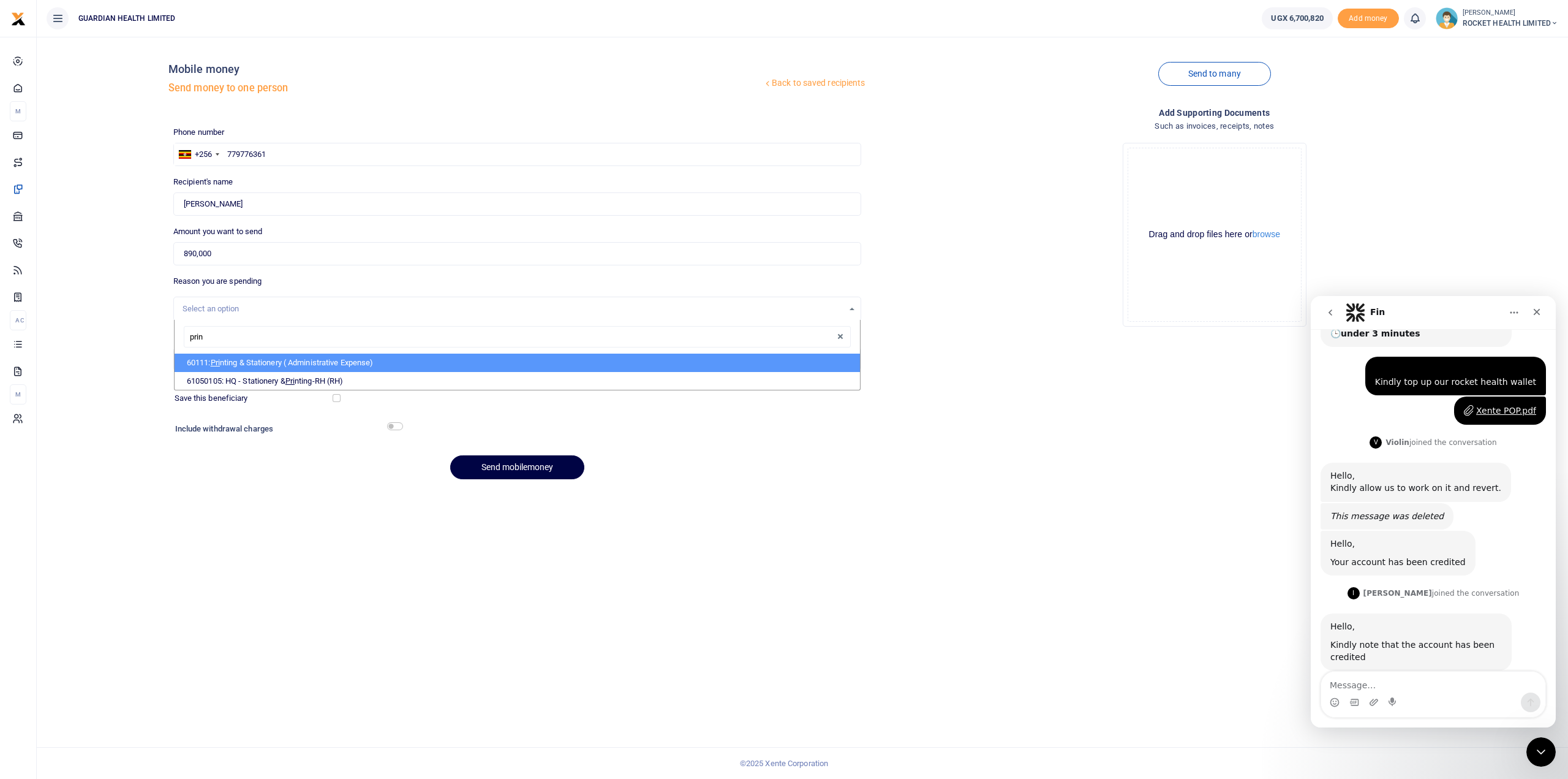
type input "print"
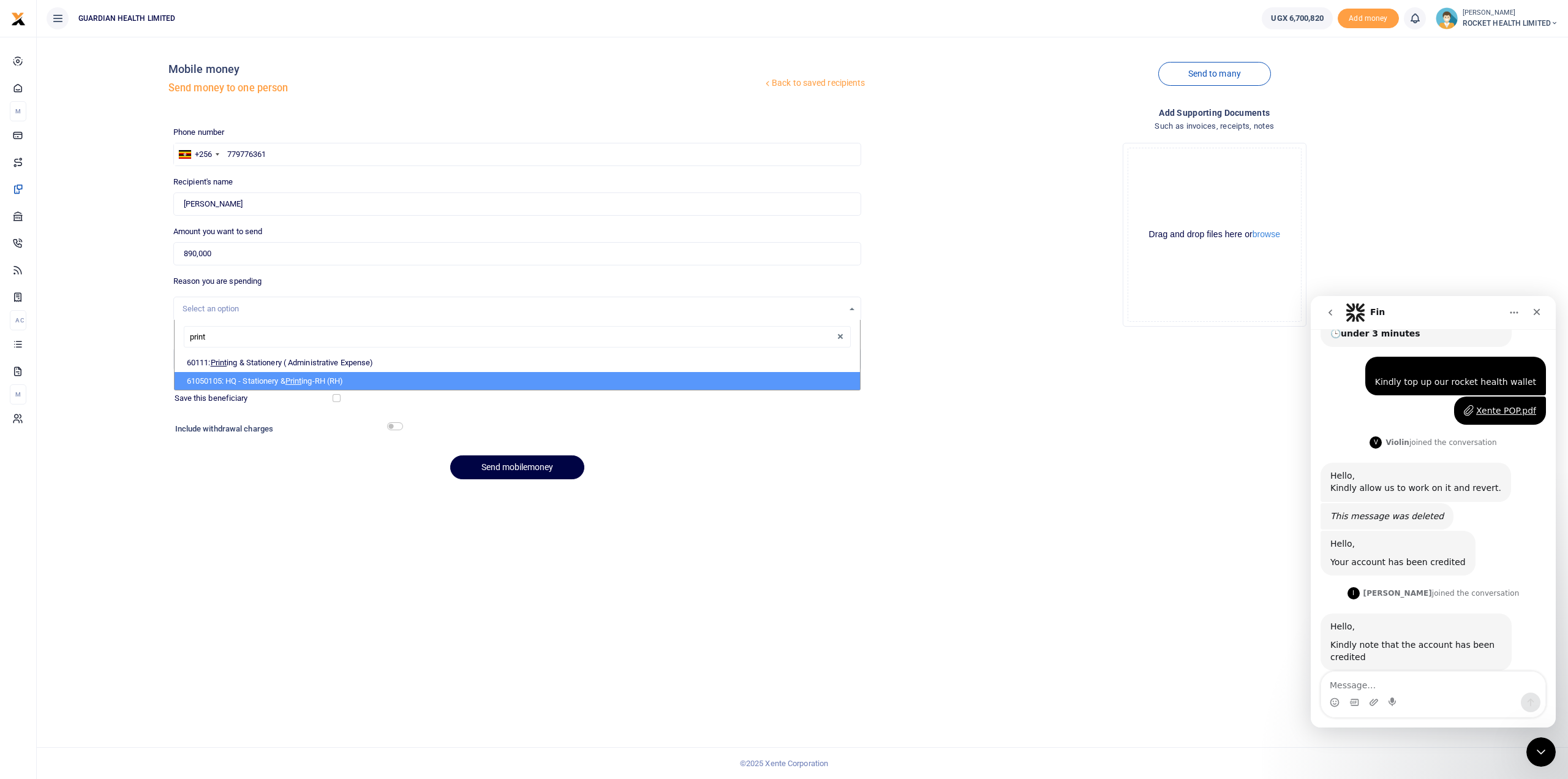
click at [322, 377] on li "61050105: HQ - Stationery & Print ing-RH (RH)" at bounding box center [517, 381] width 685 height 18
select select "5446"
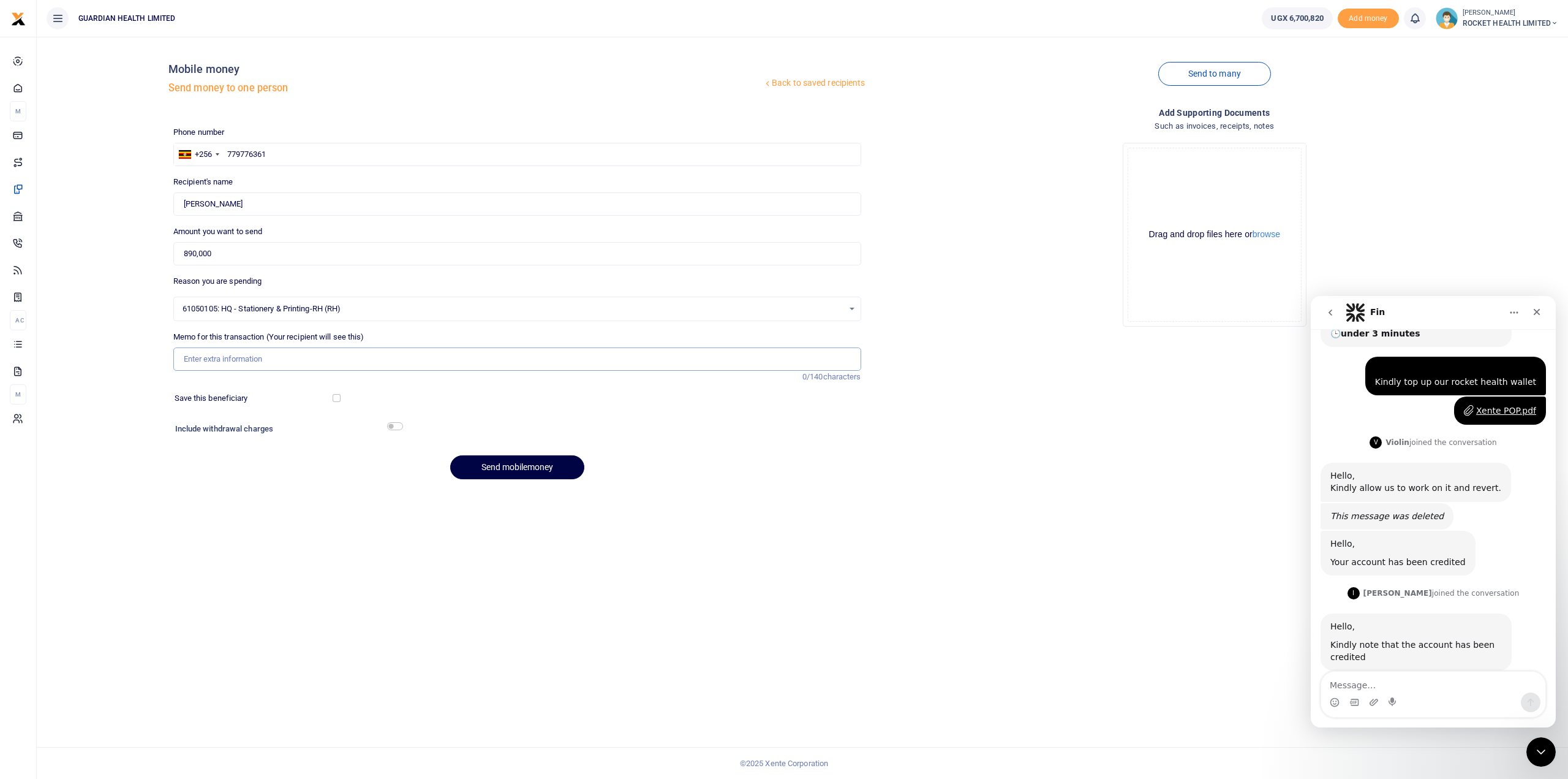
click at [247, 364] on input "Memo for this transaction (Your recipient will see this)" at bounding box center [517, 358] width 688 height 23
type input "A"
type input "Atom Tonner refill"
click at [400, 425] on input "checkbox" at bounding box center [395, 426] width 16 height 8
click at [392, 426] on input "checkbox" at bounding box center [395, 426] width 16 height 8
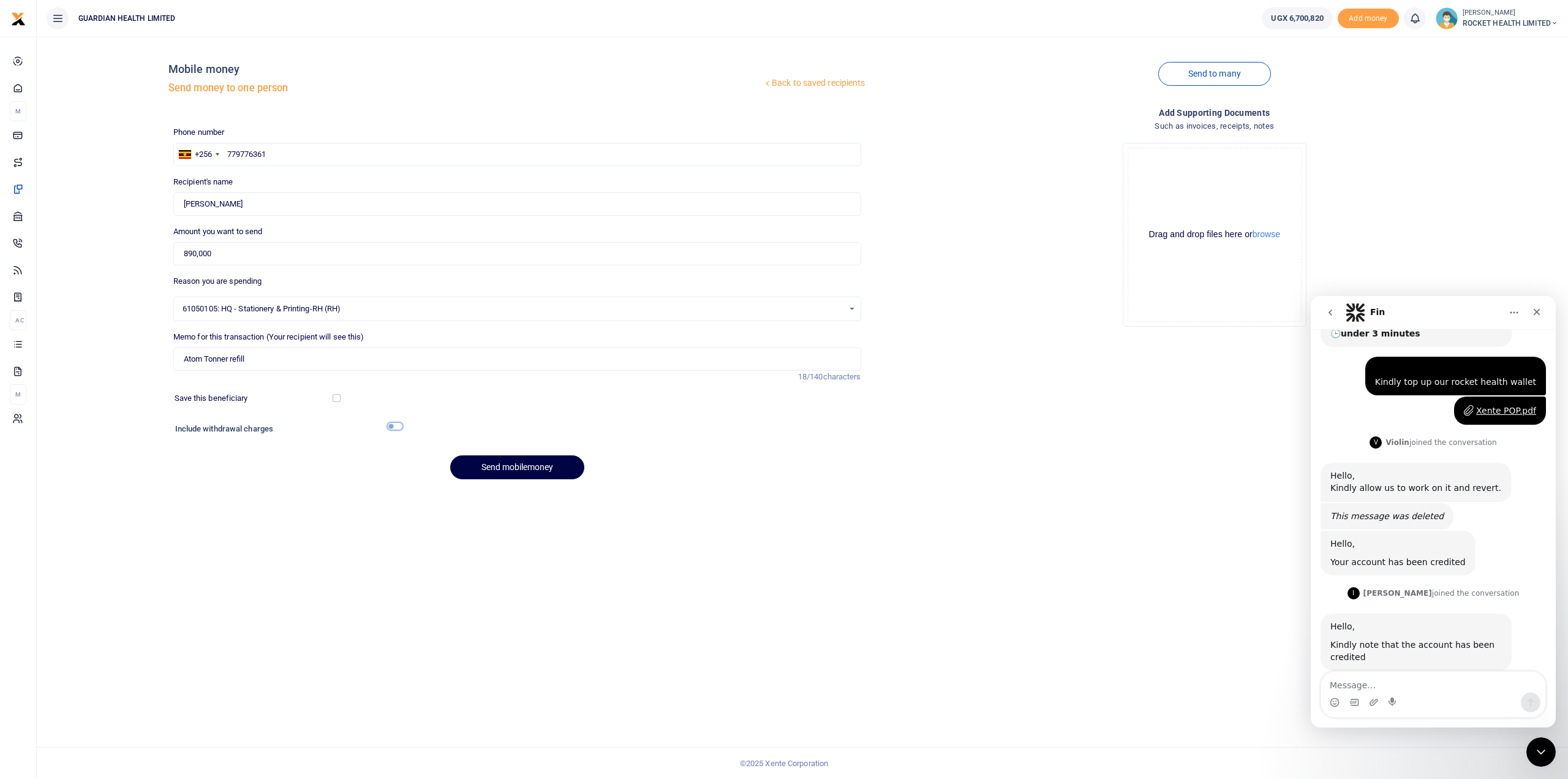
click at [401, 422] on input "checkbox" at bounding box center [395, 426] width 16 height 8
checkbox input "true"
click at [510, 500] on button "Send mobilemoney" at bounding box center [517, 501] width 134 height 24
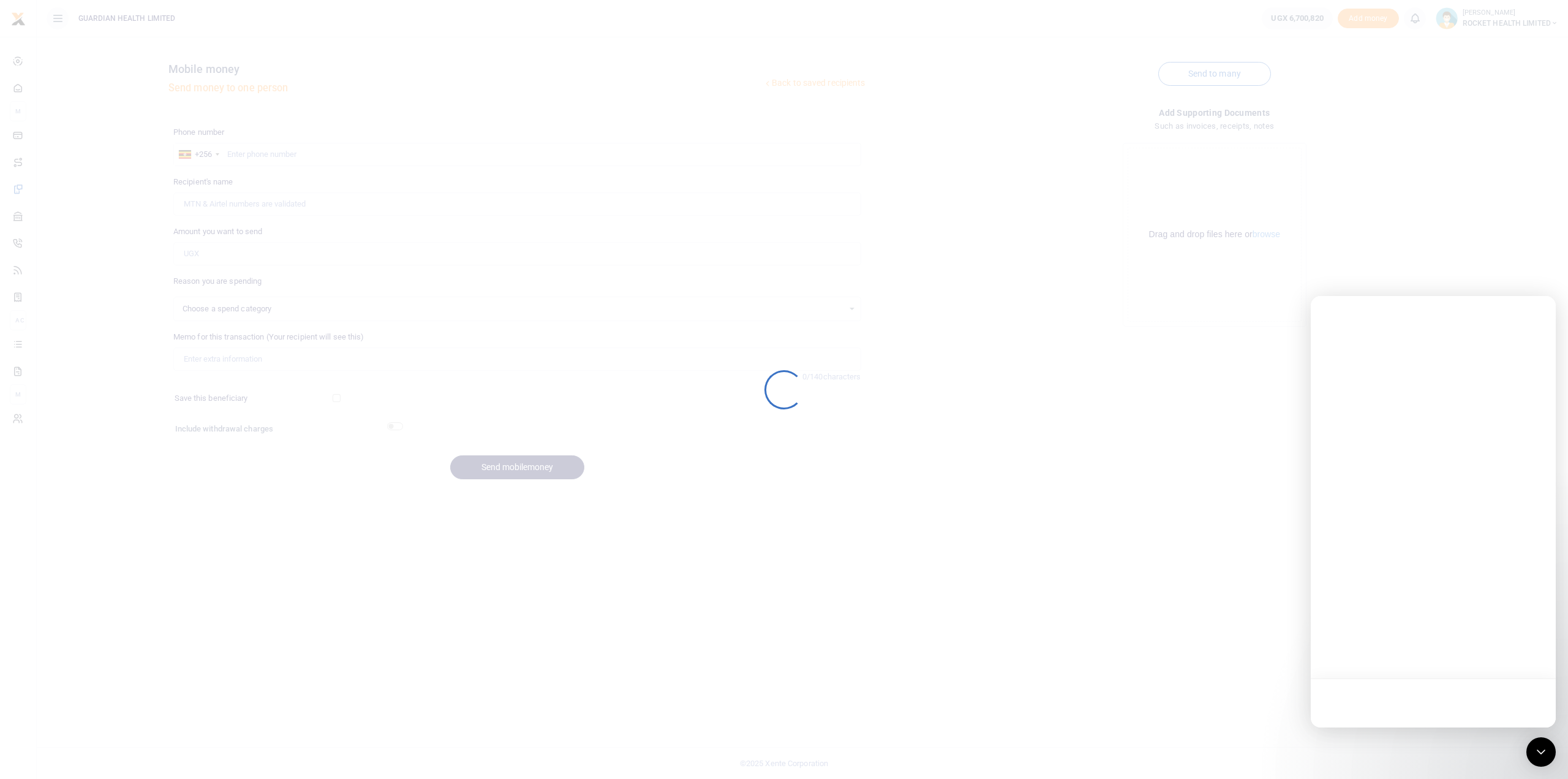
select select
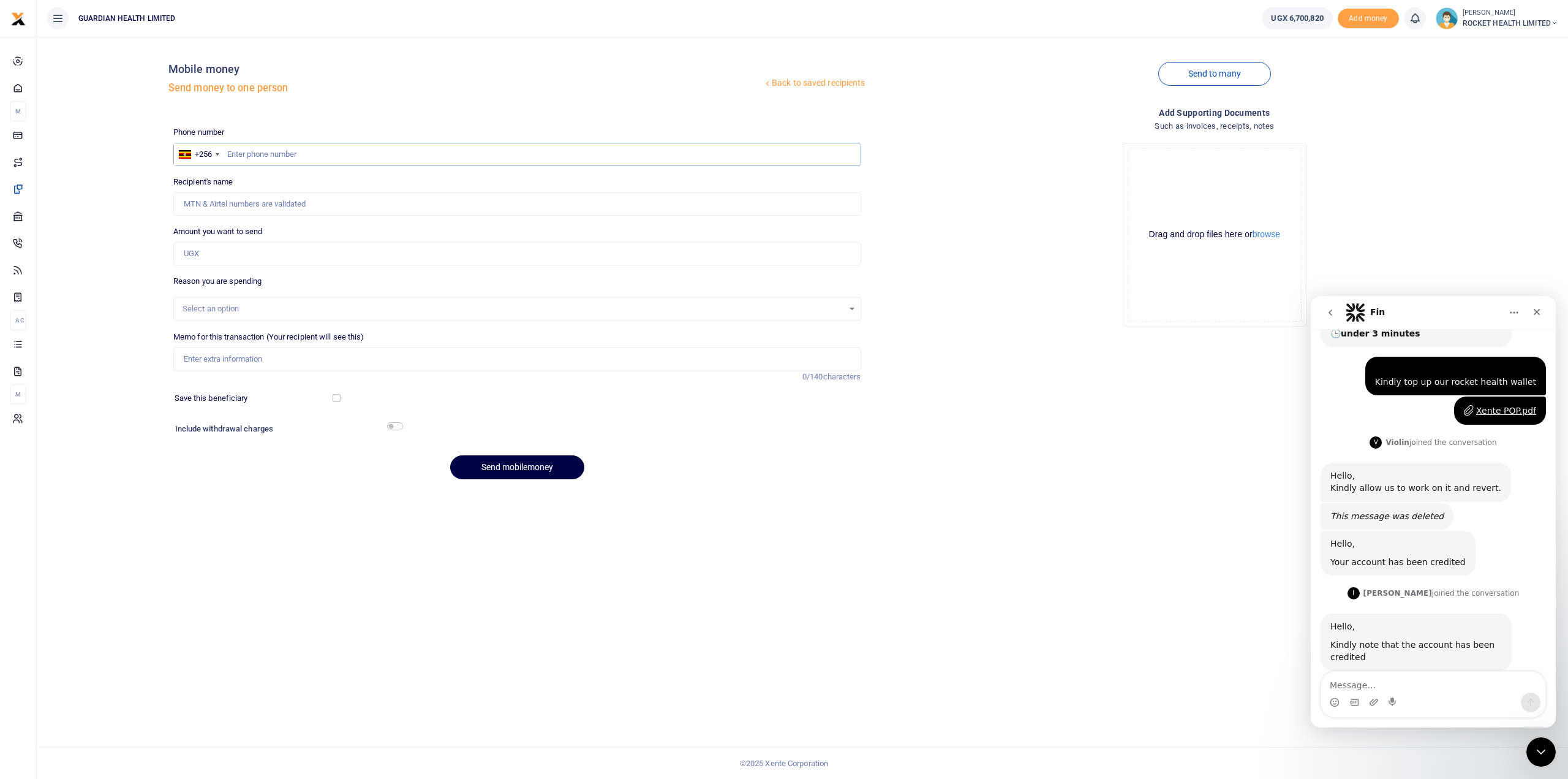
click at [245, 151] on input "text" at bounding box center [517, 154] width 688 height 23
paste input "256754632000.00"
click at [239, 151] on input "256754632000" at bounding box center [517, 154] width 688 height 23
type input "2754632000"
type input "[PERSON_NAME]"
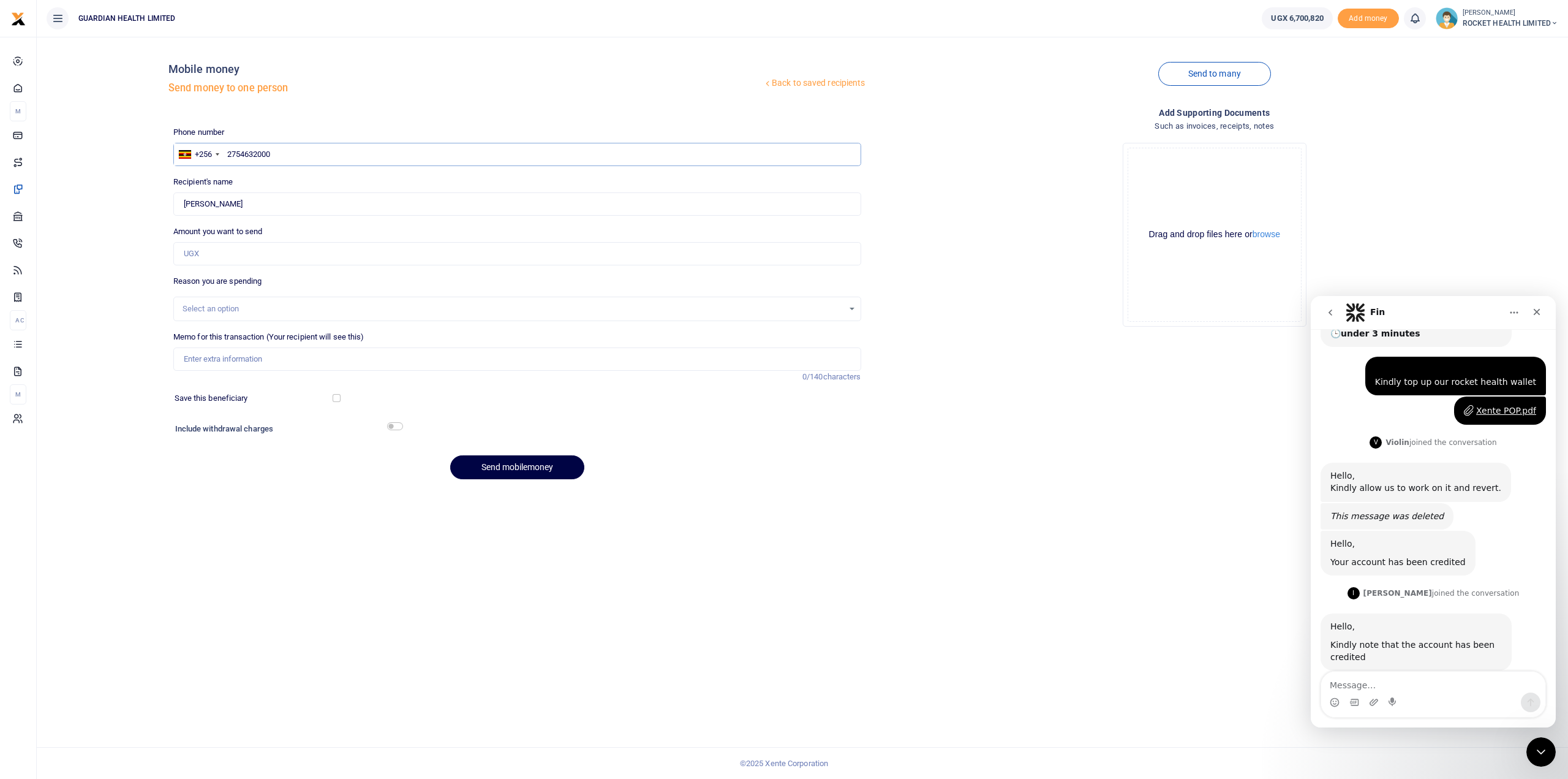
type input "754632000"
type input "[PERSON_NAME]"
type input "754632000"
click at [212, 254] on input "Amount you want to send" at bounding box center [517, 254] width 688 height 23
click at [209, 253] on input "Amount you want to send" at bounding box center [517, 254] width 688 height 23
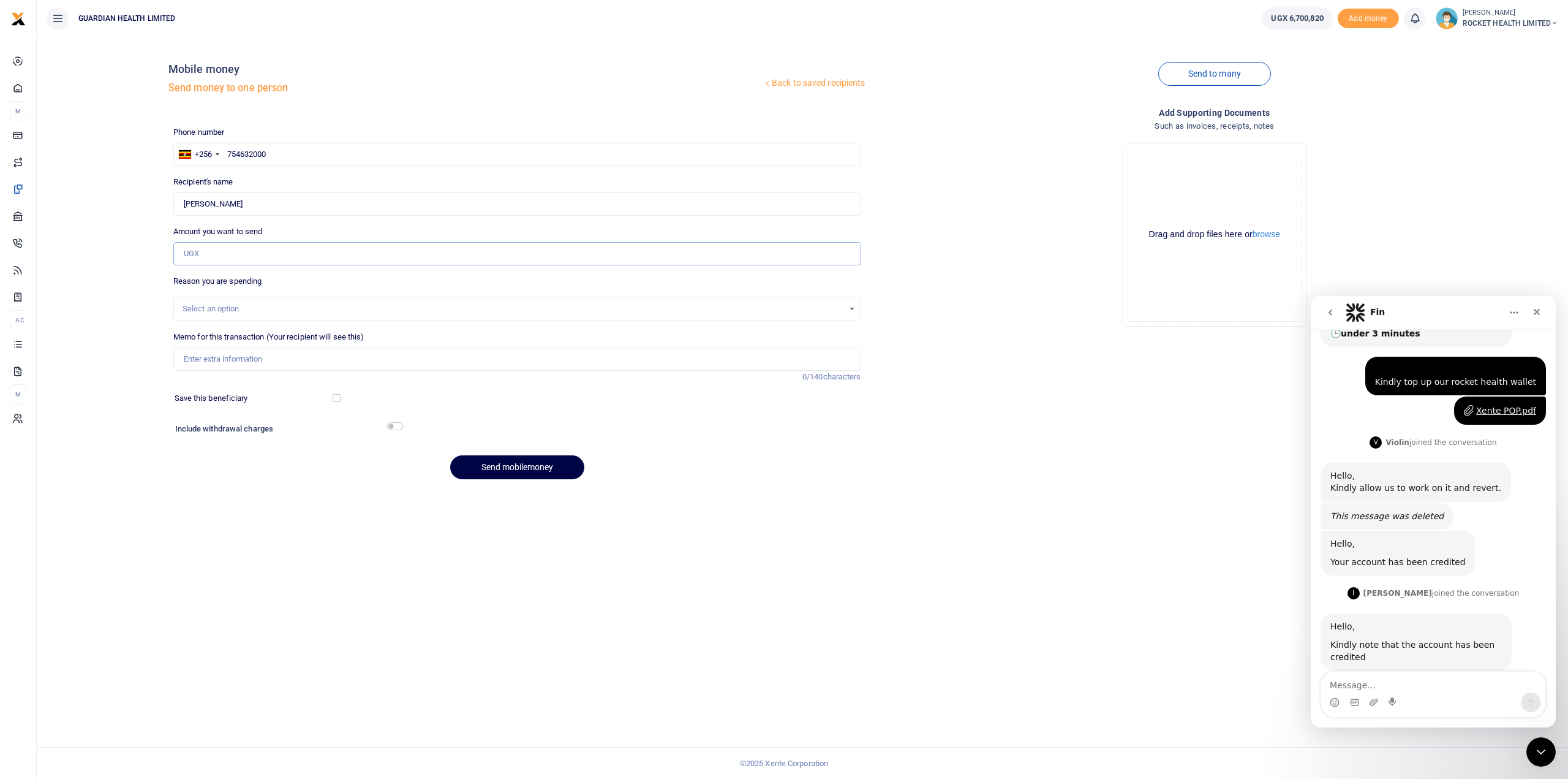
paste input "412,000"
type input "412,000"
click at [202, 306] on div "Select an option" at bounding box center [513, 309] width 661 height 12
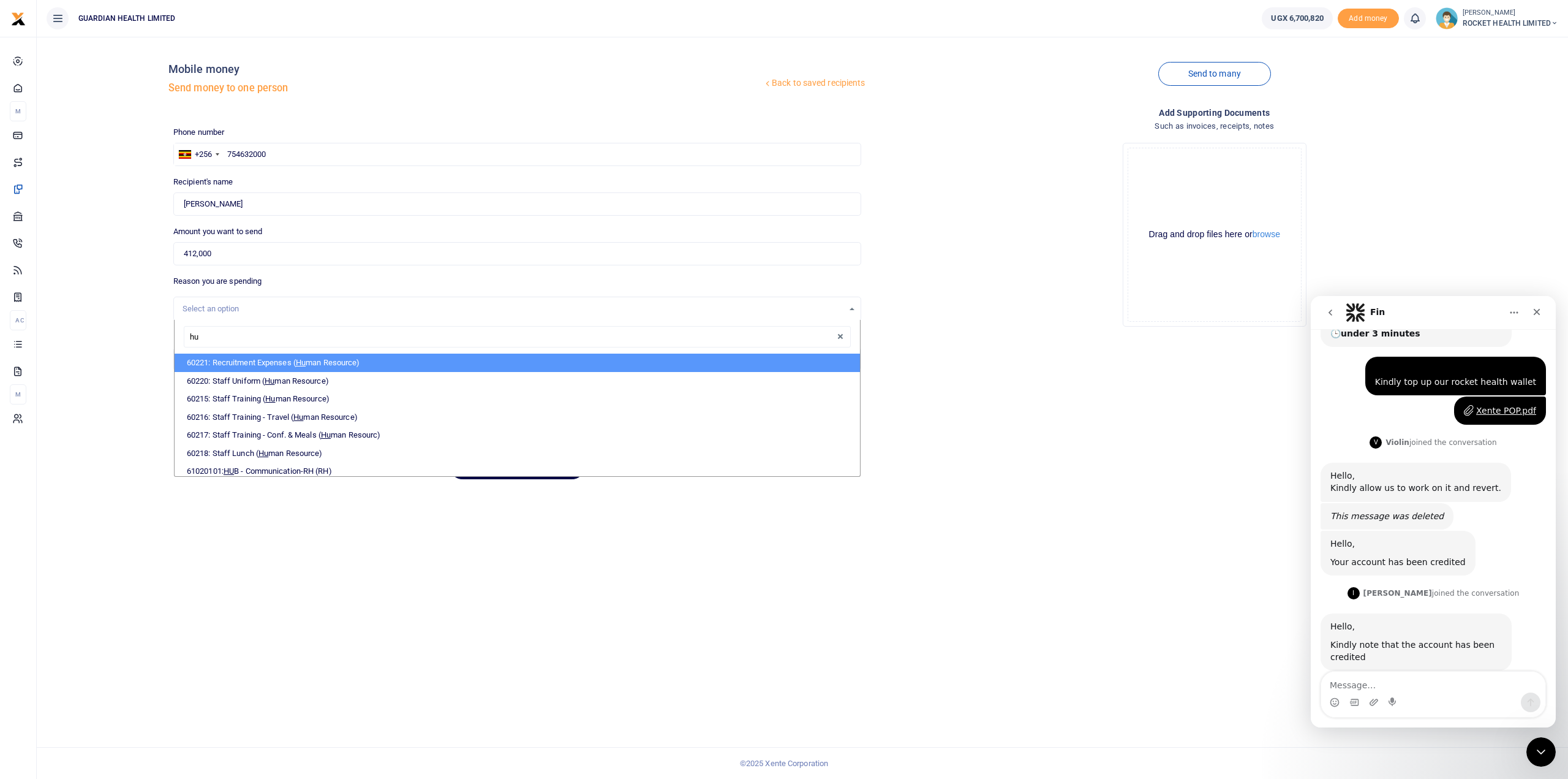
type input "h"
type input "admin"
select select "5406"
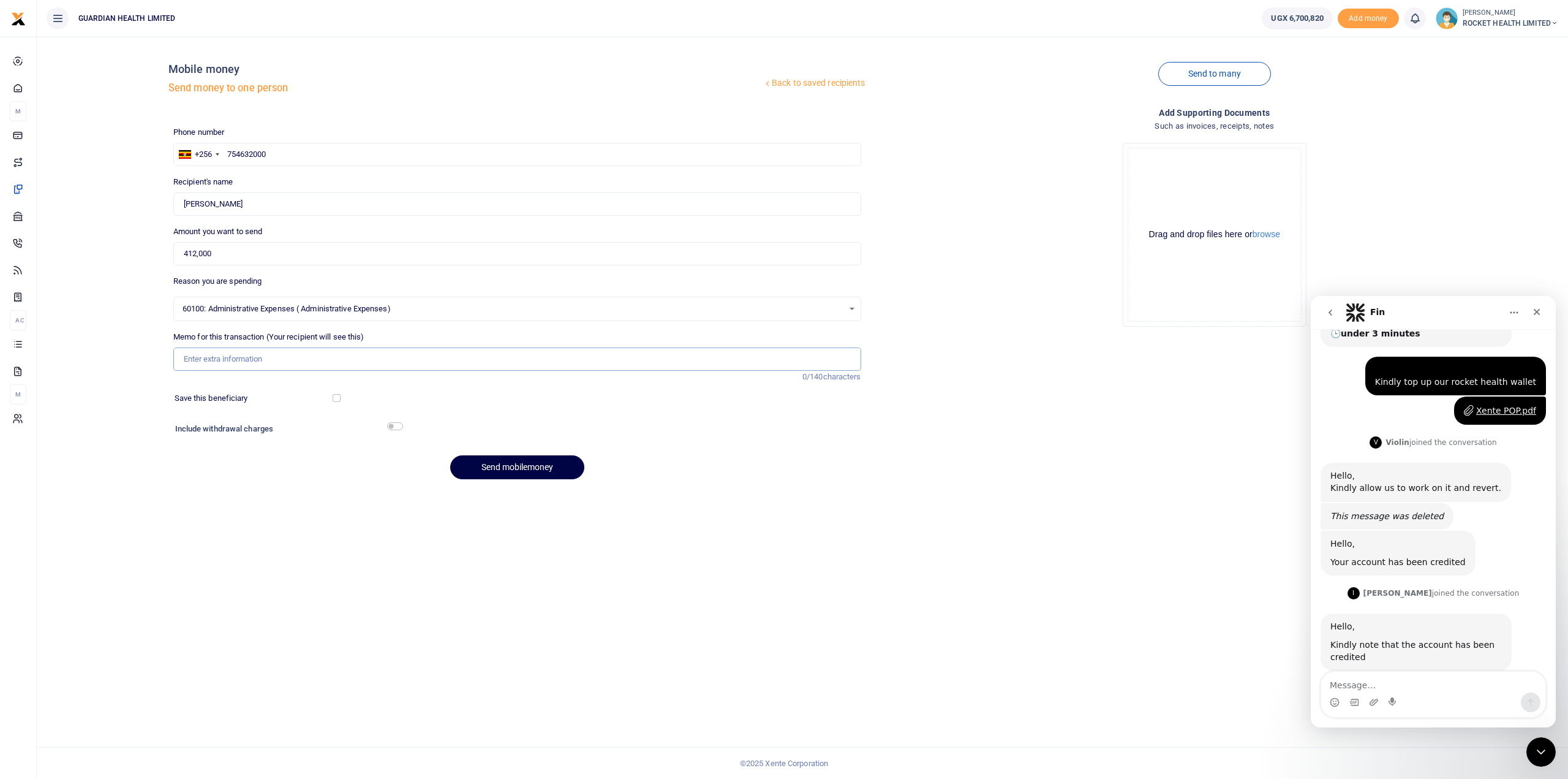
click at [245, 359] on input "Memo for this transaction (Your recipient will see this)" at bounding box center [517, 358] width 688 height 23
type input "Gayaza laundry services [DATE]"
click at [338, 397] on input "checkbox" at bounding box center [336, 397] width 8 height 8
click at [335, 396] on input "checkbox" at bounding box center [336, 397] width 8 height 8
checkbox input "false"
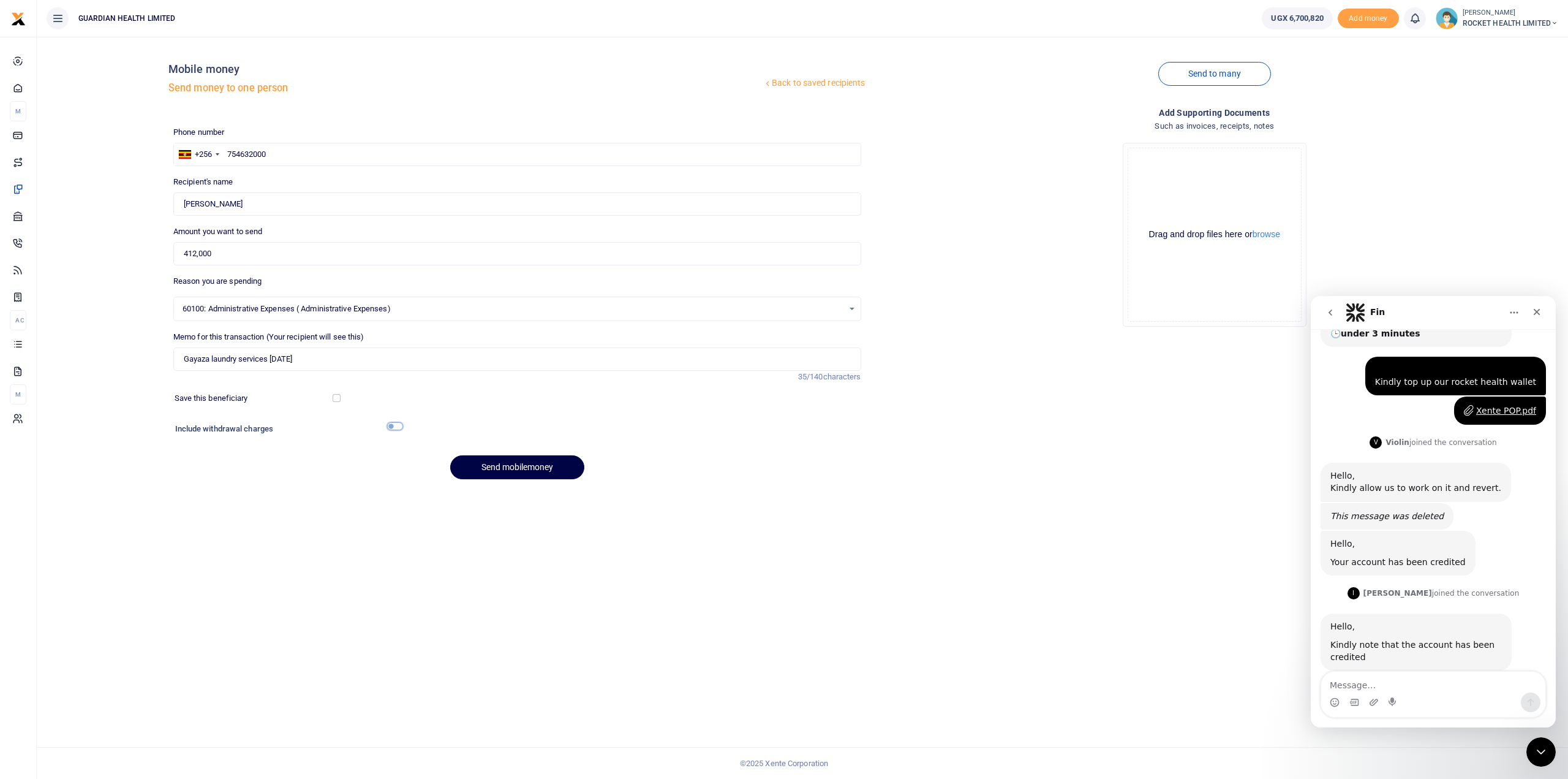
click at [402, 427] on input "checkbox" at bounding box center [395, 426] width 16 height 8
checkbox input "true"
click at [515, 505] on button "Send mobilemoney" at bounding box center [517, 501] width 134 height 24
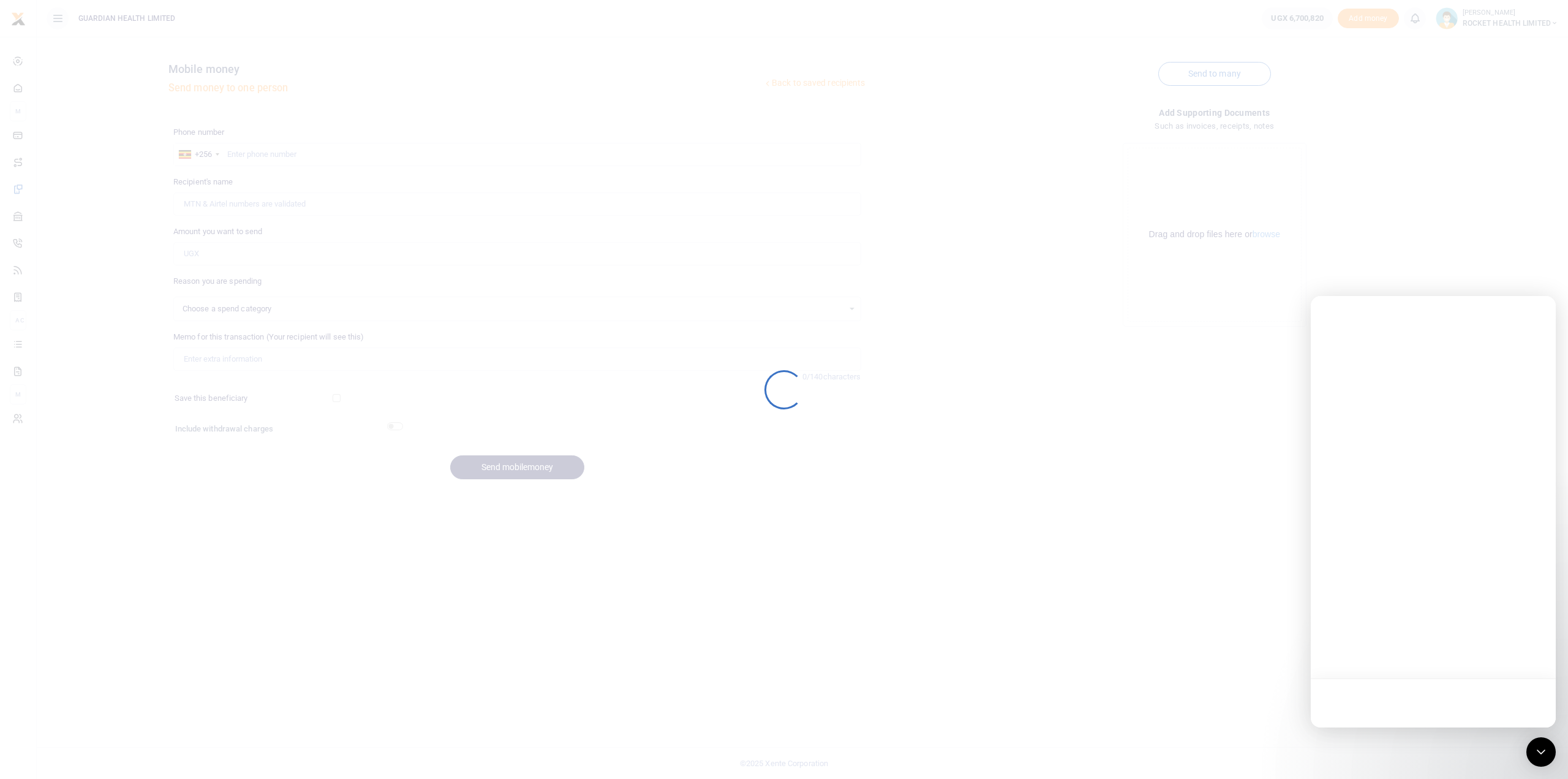
select select
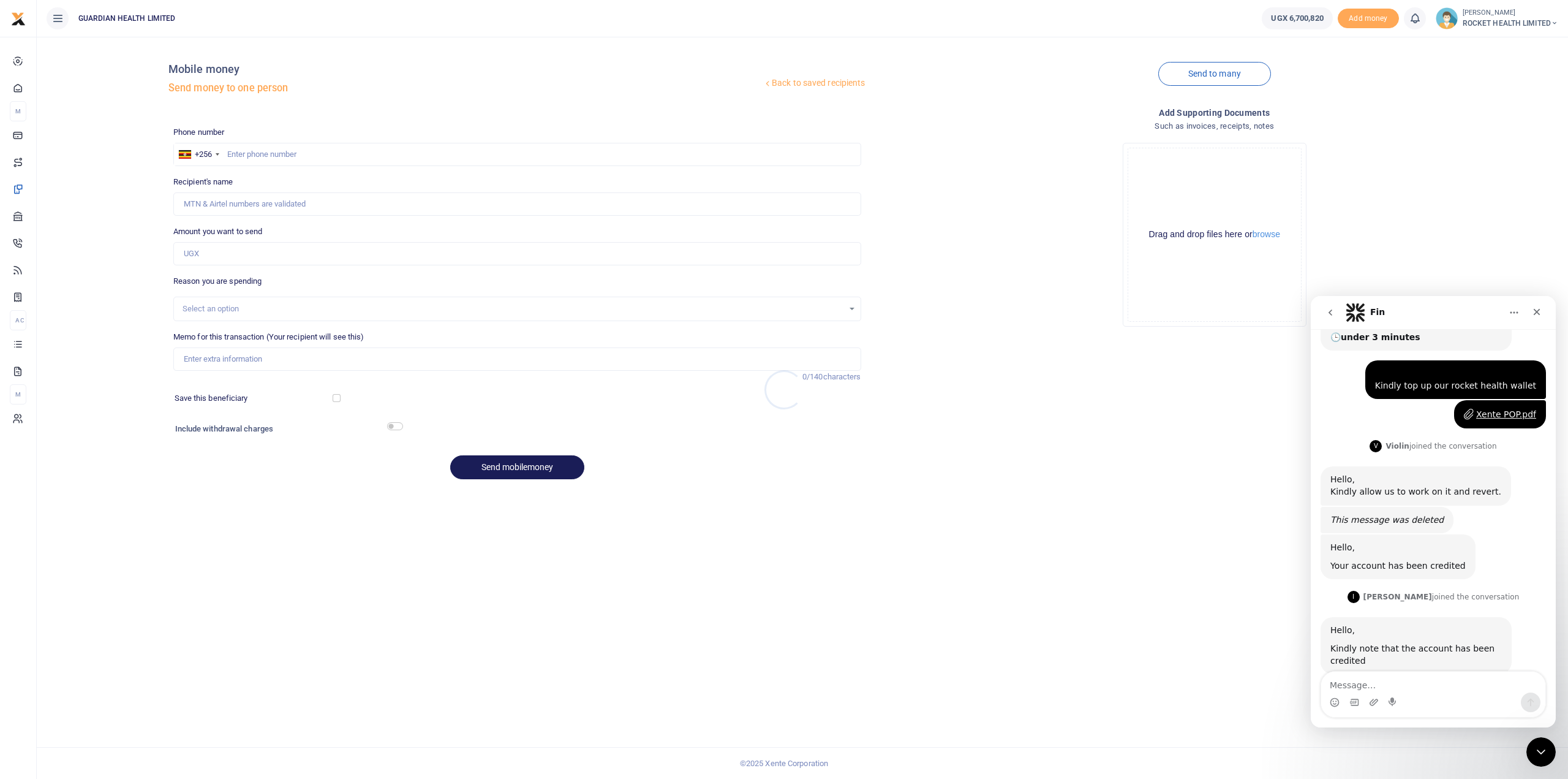
scroll to position [149, 0]
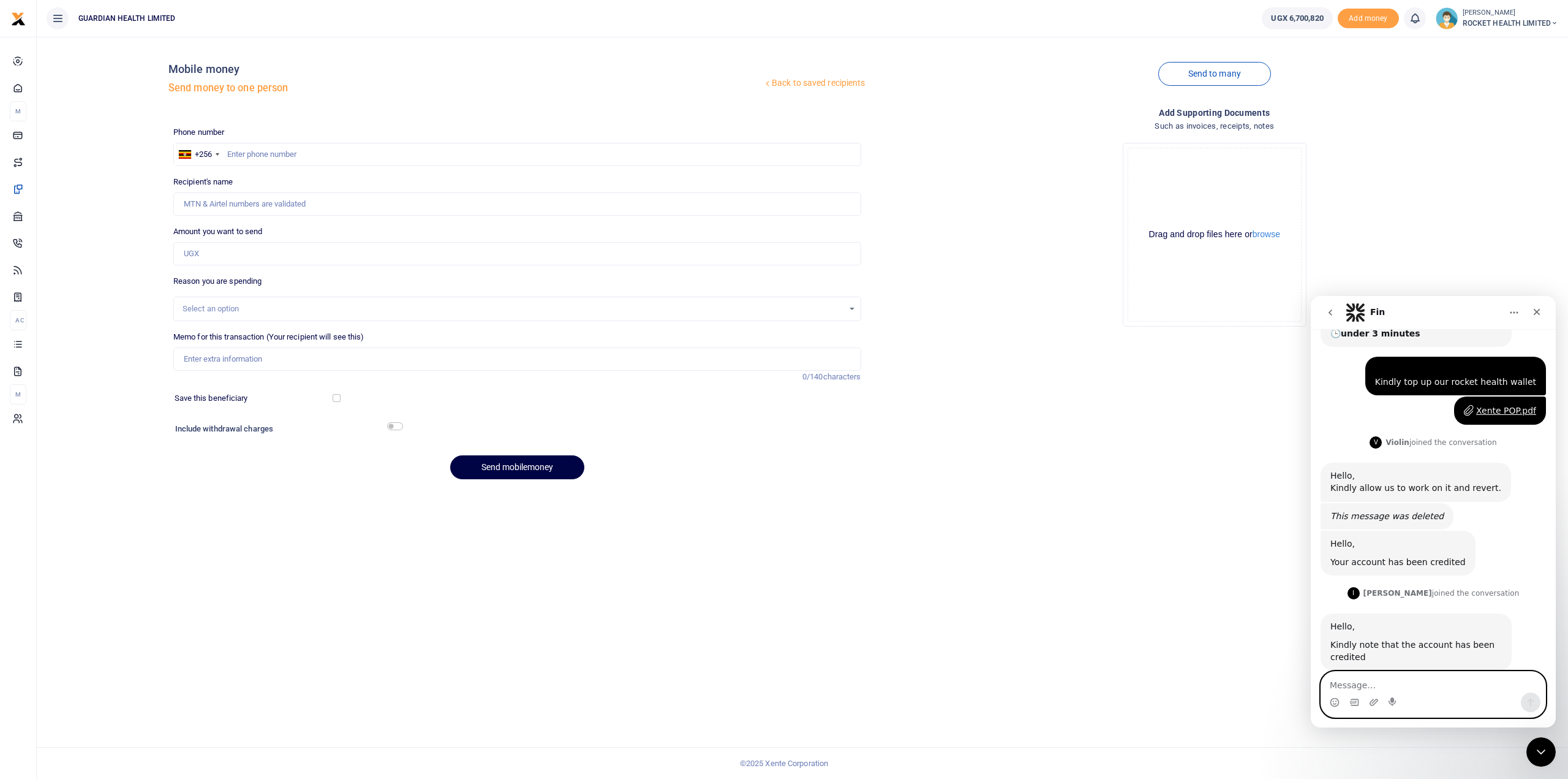
click at [1384, 686] on textarea "Message…" at bounding box center [1433, 682] width 224 height 21
type textarea "Thanks"
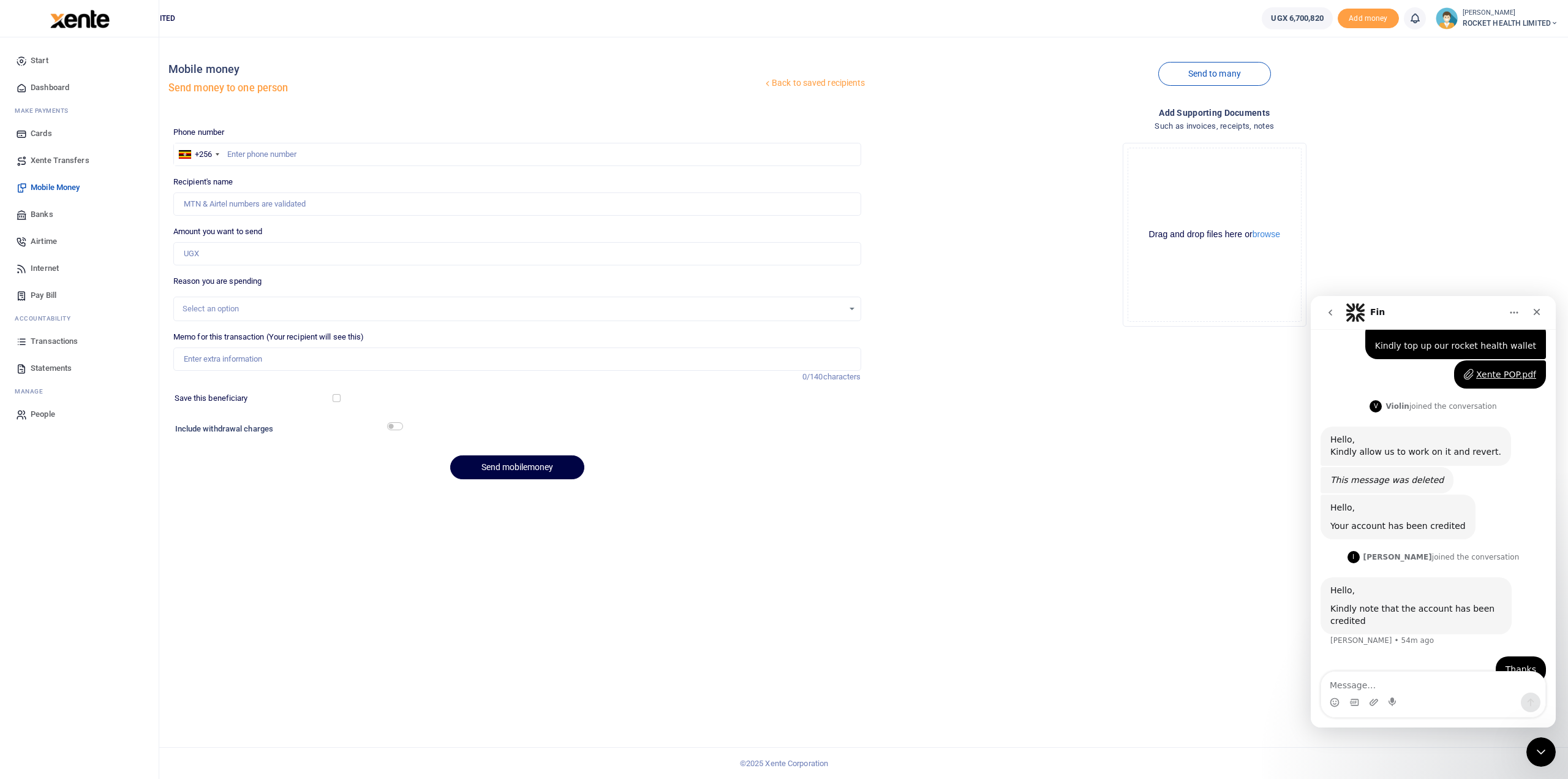
click at [57, 341] on span "Transactions" at bounding box center [54, 341] width 48 height 12
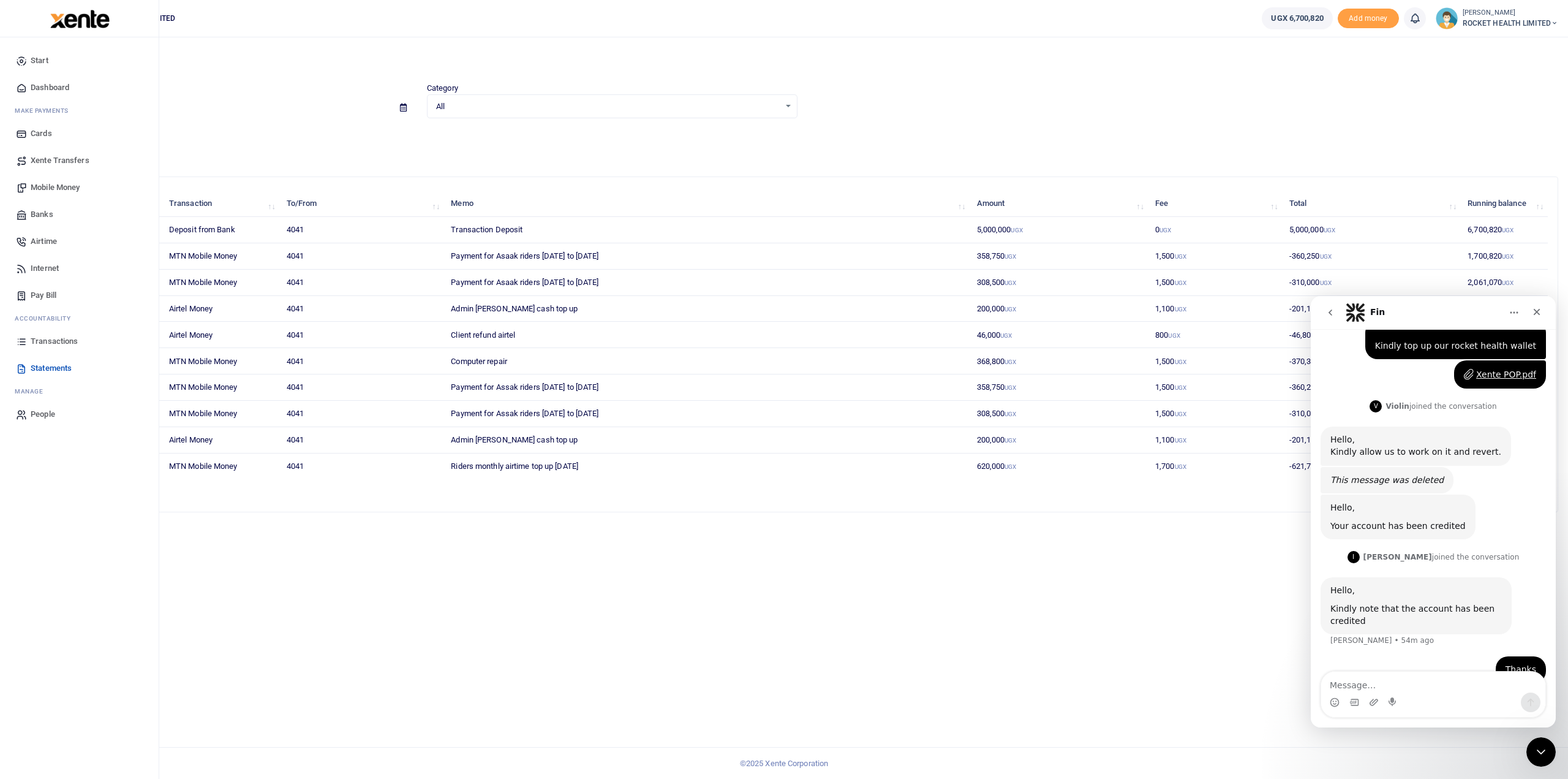
click at [60, 339] on span "Transactions" at bounding box center [54, 341] width 48 height 12
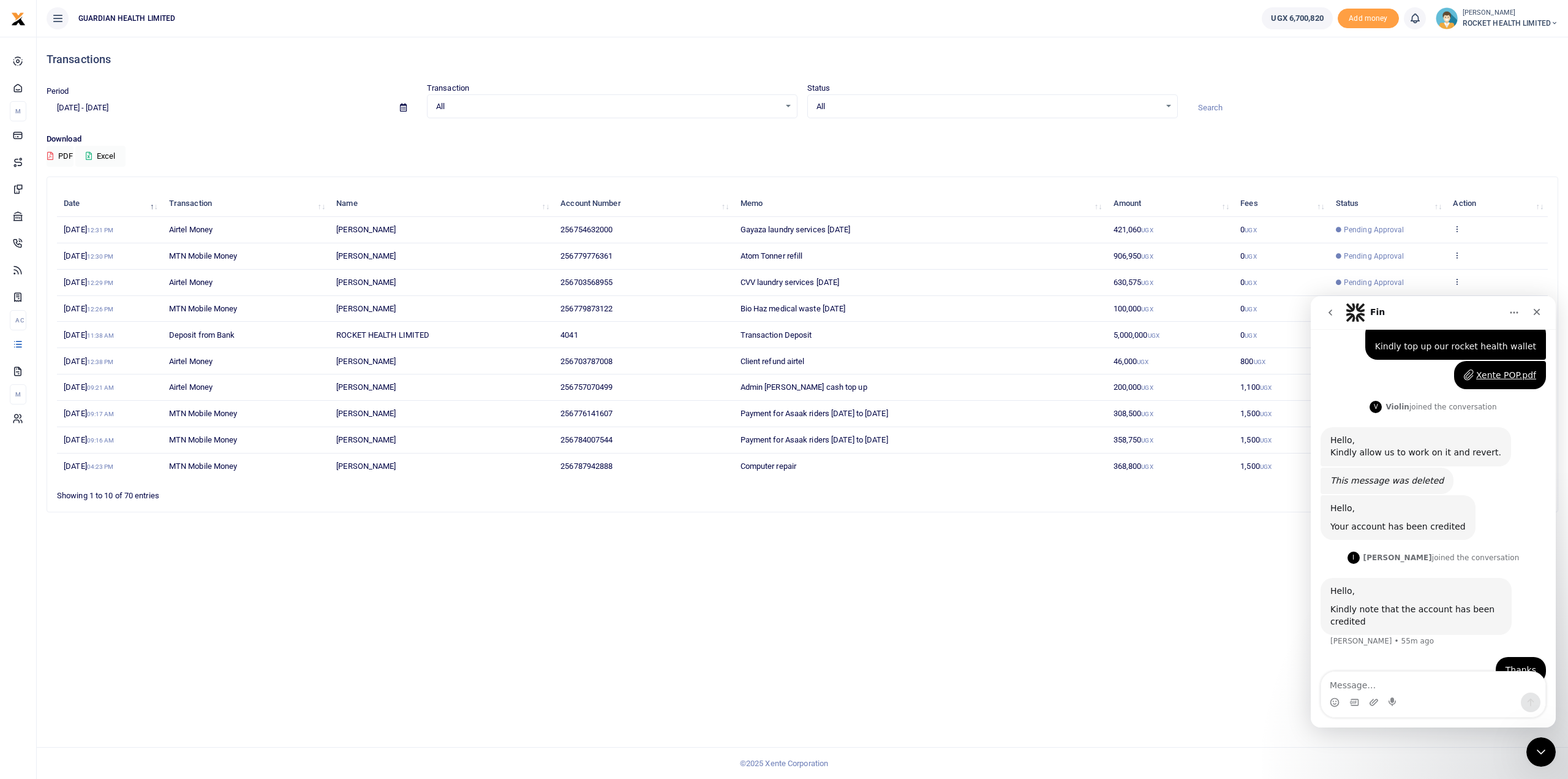
scroll to position [185, 0]
click at [398, 106] on span at bounding box center [403, 108] width 28 height 21
click at [404, 107] on icon at bounding box center [403, 107] width 7 height 8
click at [209, 111] on input "[DATE] - [DATE]" at bounding box center [218, 108] width 344 height 21
click at [118, 108] on input "[DATE] - [DATE]" at bounding box center [218, 108] width 344 height 21
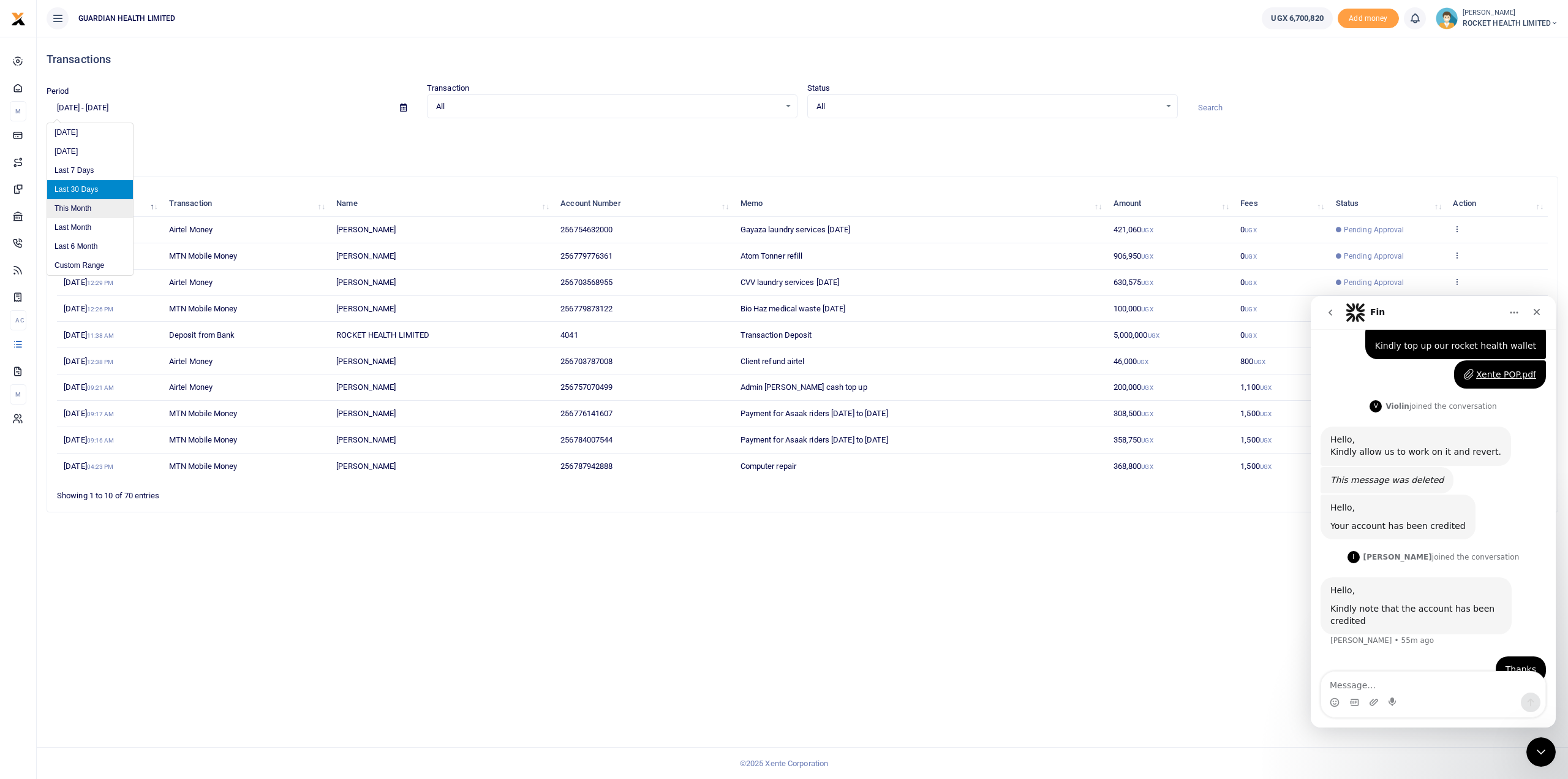
click at [96, 207] on li "This Month" at bounding box center [90, 209] width 86 height 19
click at [399, 106] on span at bounding box center [403, 108] width 28 height 21
click at [407, 108] on span at bounding box center [403, 108] width 28 height 21
click at [402, 108] on icon at bounding box center [403, 107] width 7 height 8
click at [190, 106] on input "[DATE] - [DATE]" at bounding box center [218, 108] width 344 height 21
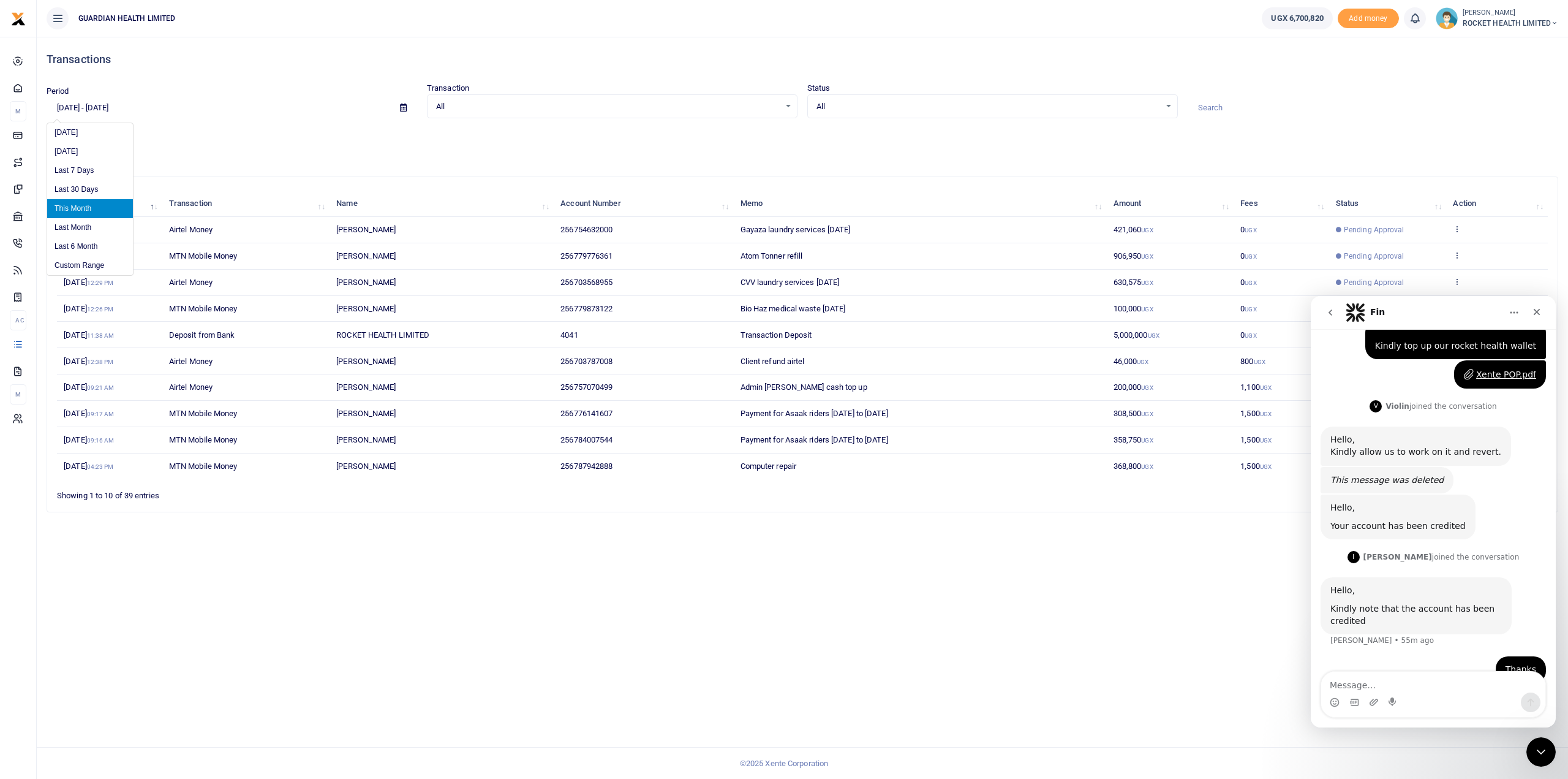
click at [79, 109] on input "[DATE] - [DATE]" at bounding box center [218, 108] width 344 height 21
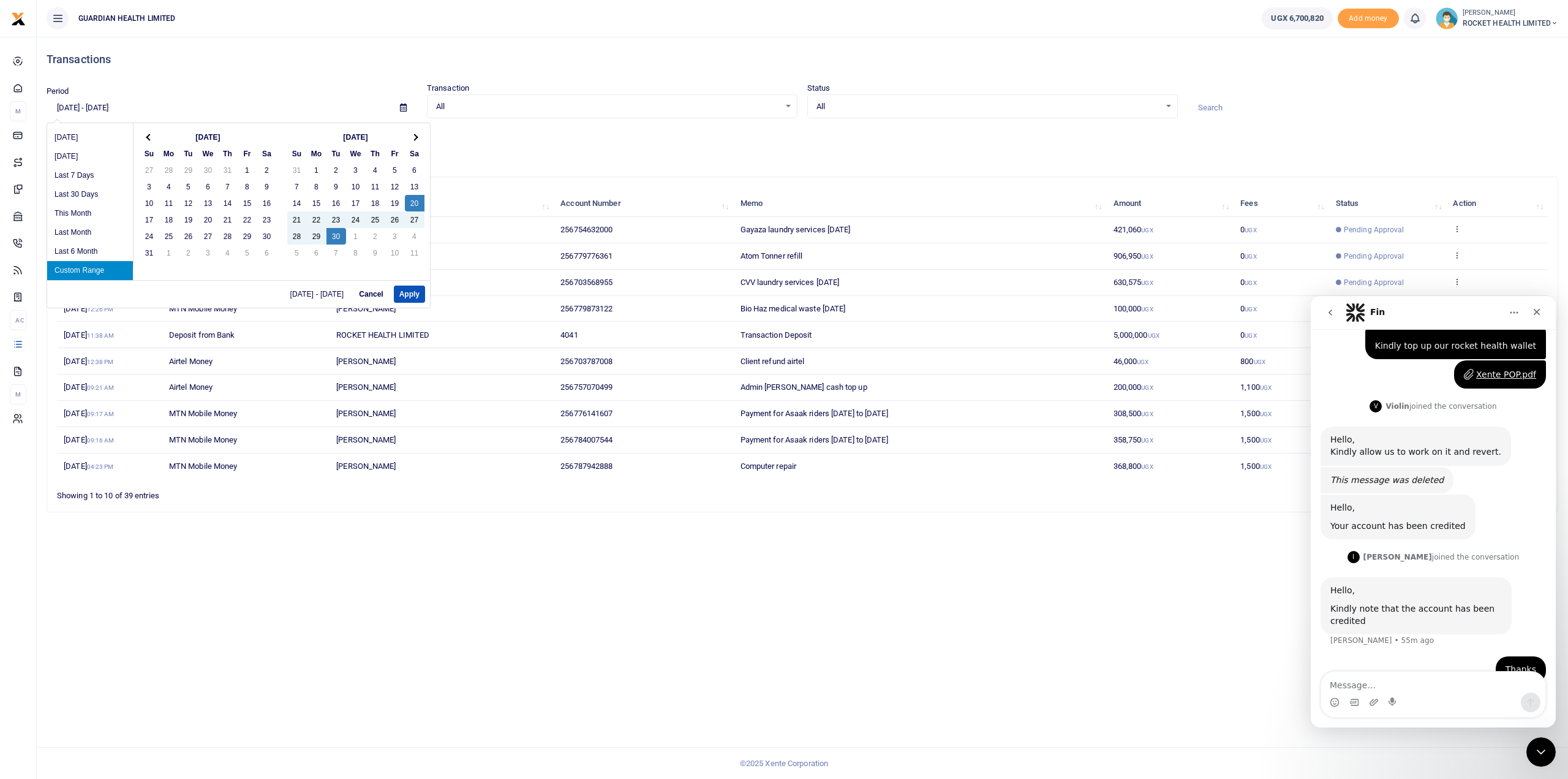
click at [66, 108] on input "[DATE] - [DATE]" at bounding box center [218, 108] width 344 height 21
drag, startPoint x: 204, startPoint y: 219, endPoint x: 327, endPoint y: 231, distance: 123.6
click at [406, 291] on button "Apply" at bounding box center [409, 294] width 31 height 17
type input "[DATE] - [DATE]"
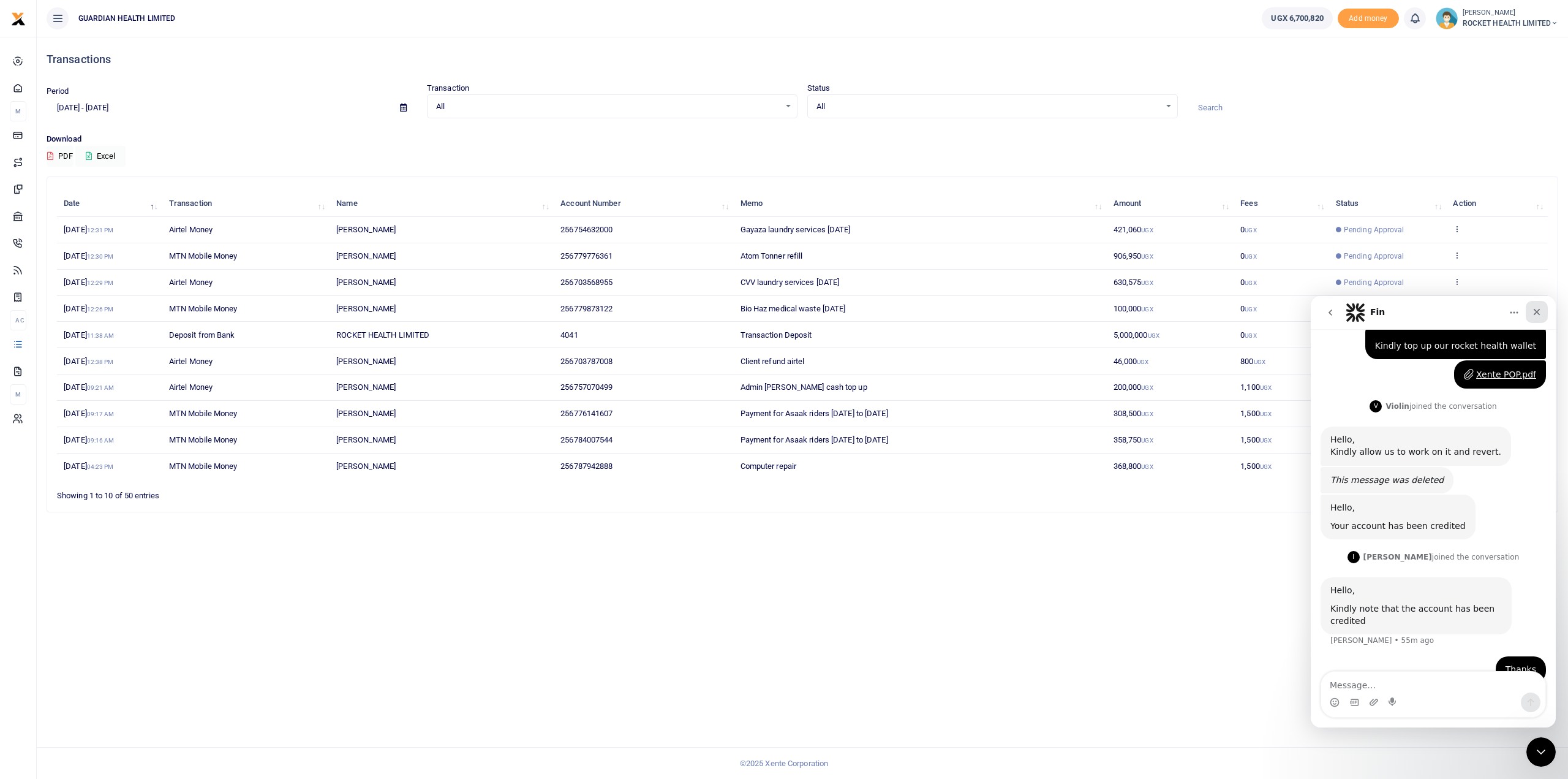
click at [1541, 313] on icon "Close" at bounding box center [1537, 312] width 10 height 10
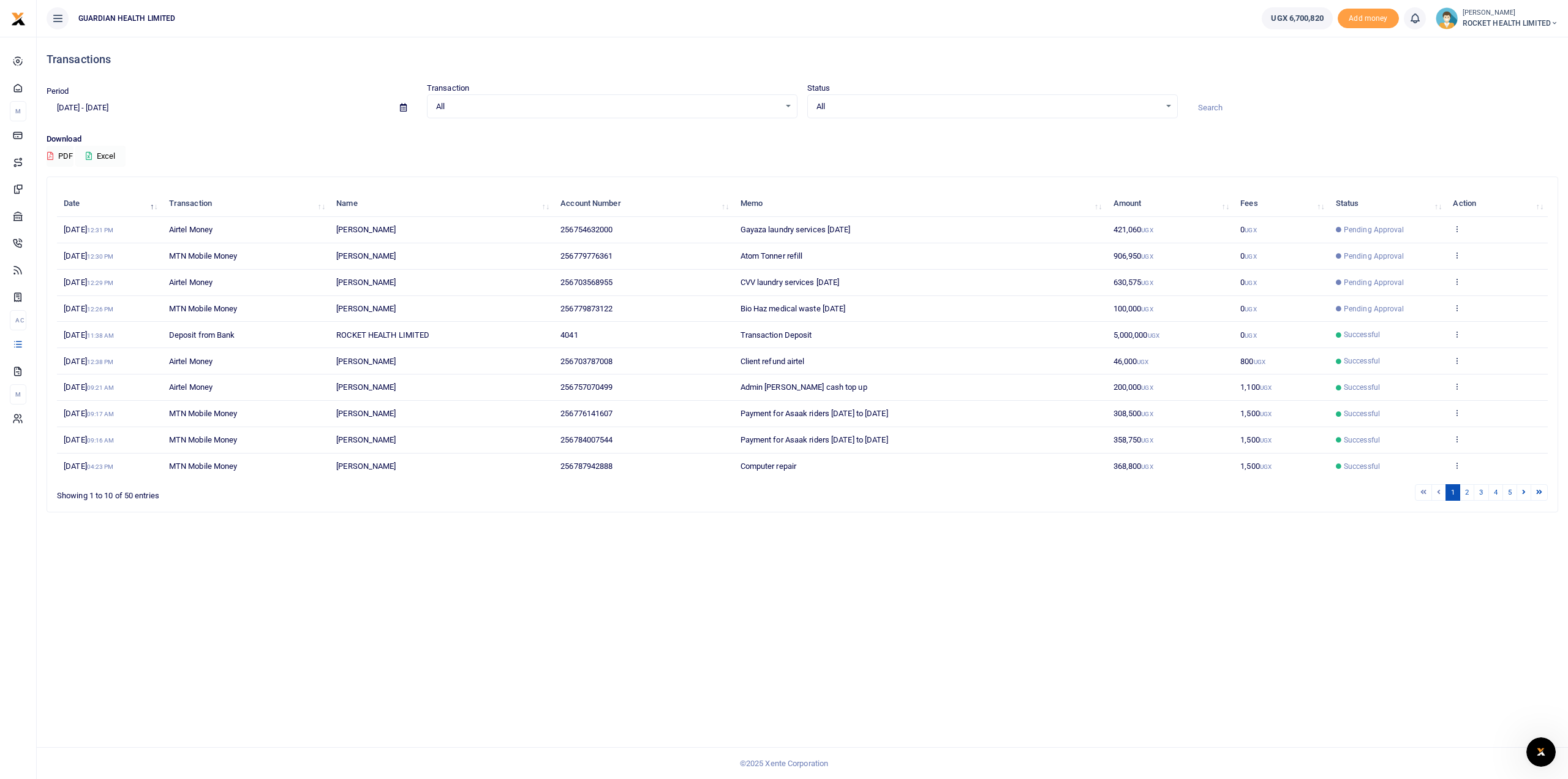
click at [112, 155] on button "Excel" at bounding box center [100, 156] width 50 height 21
